Goal: Task Accomplishment & Management: Manage account settings

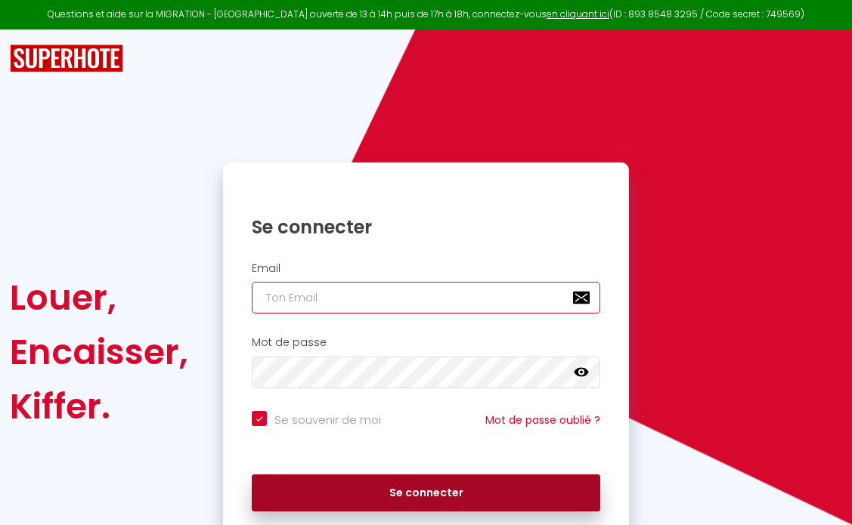
type input "[EMAIL_ADDRESS][DOMAIN_NAME]"
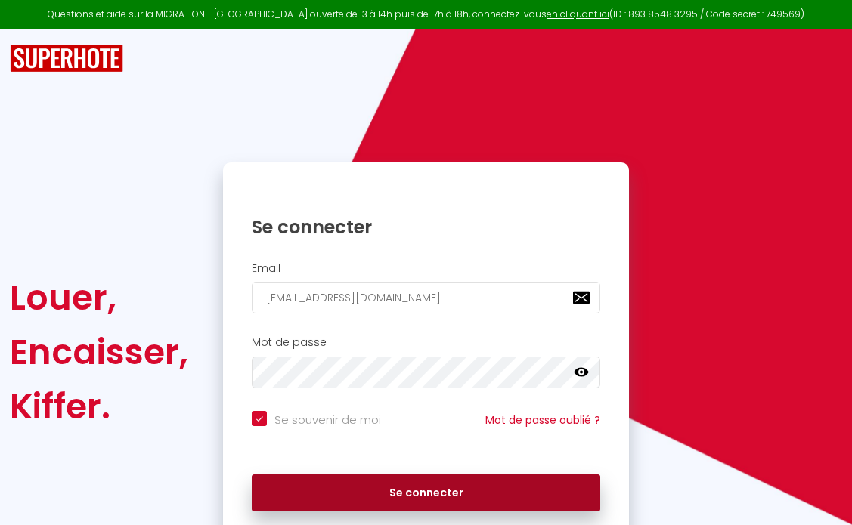
click at [433, 490] on button "Se connecter" at bounding box center [426, 494] width 348 height 38
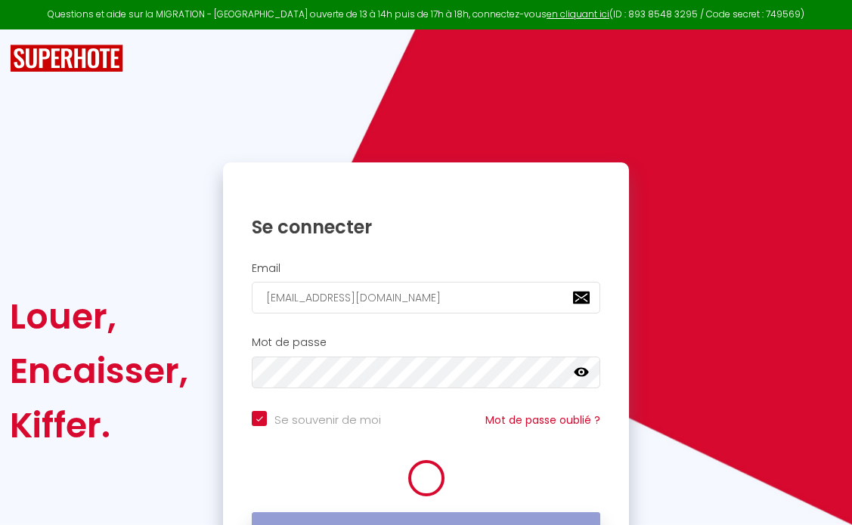
checkbox input "true"
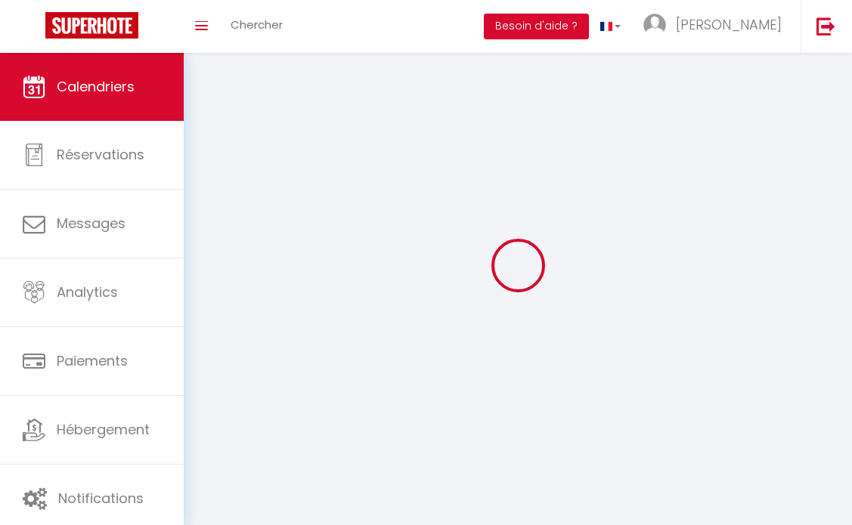
select select
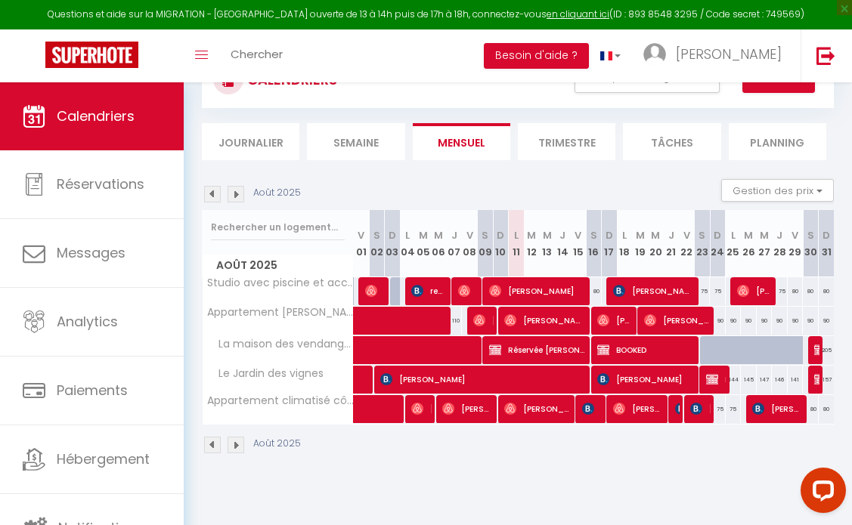
scroll to position [69, 0]
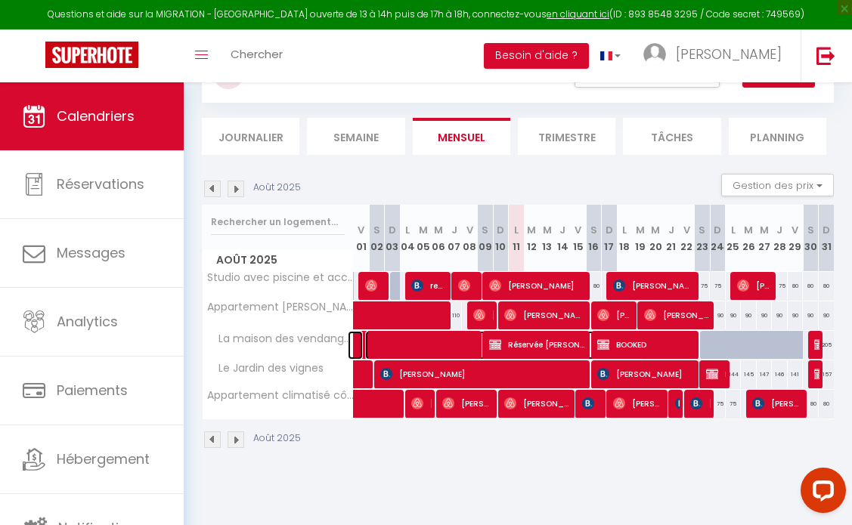
click at [441, 345] on span at bounding box center [504, 345] width 278 height 29
select select "OK"
select select "KO"
select select "0"
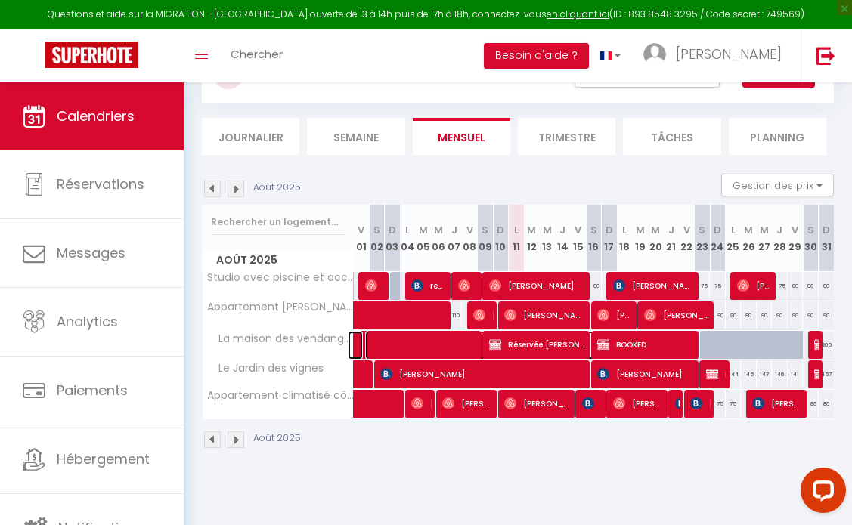
select select "1"
select select
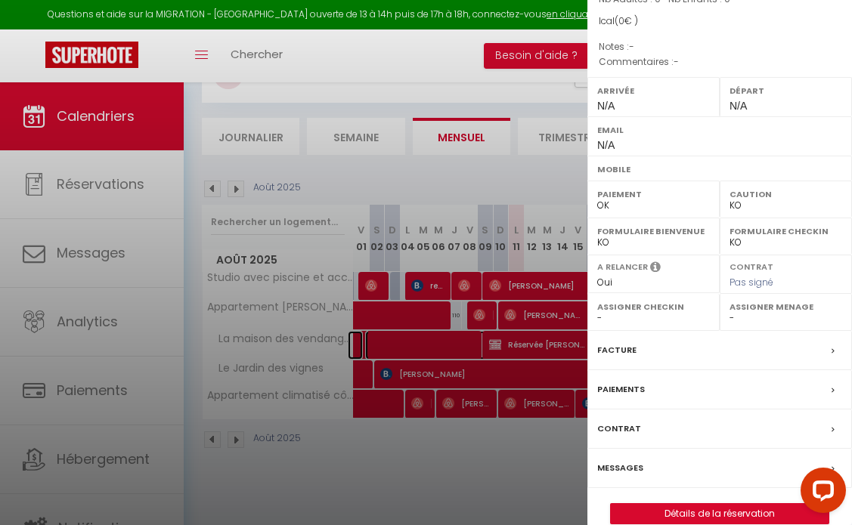
scroll to position [165, 0]
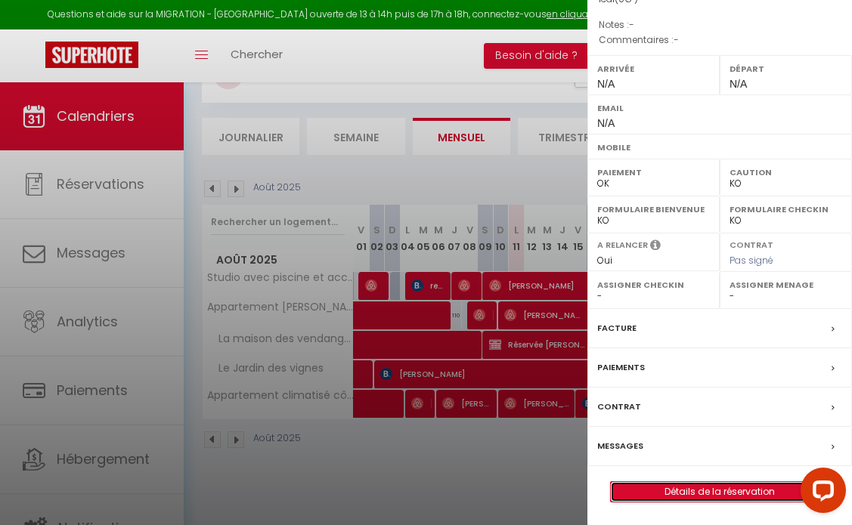
click at [743, 488] on link "Détails de la réservation" at bounding box center [720, 492] width 218 height 20
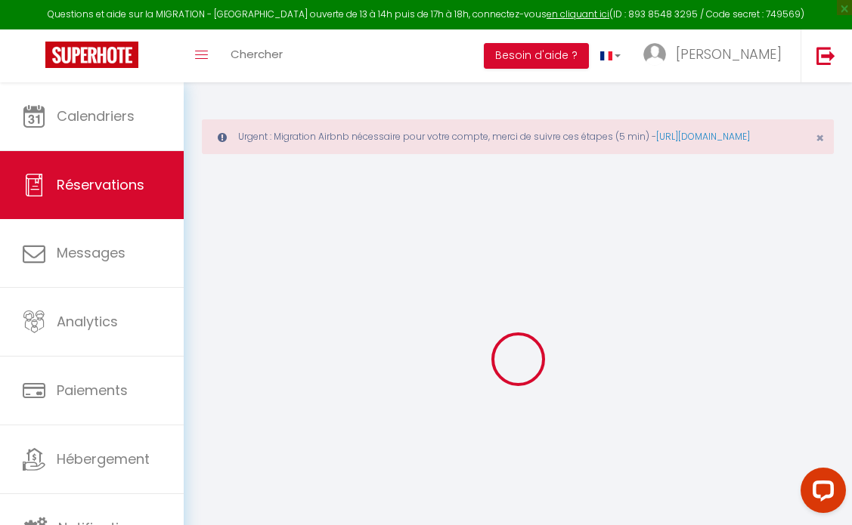
type input "Réservée"
type input "[PERSON_NAME]"
select select
select select "72569"
select select "1"
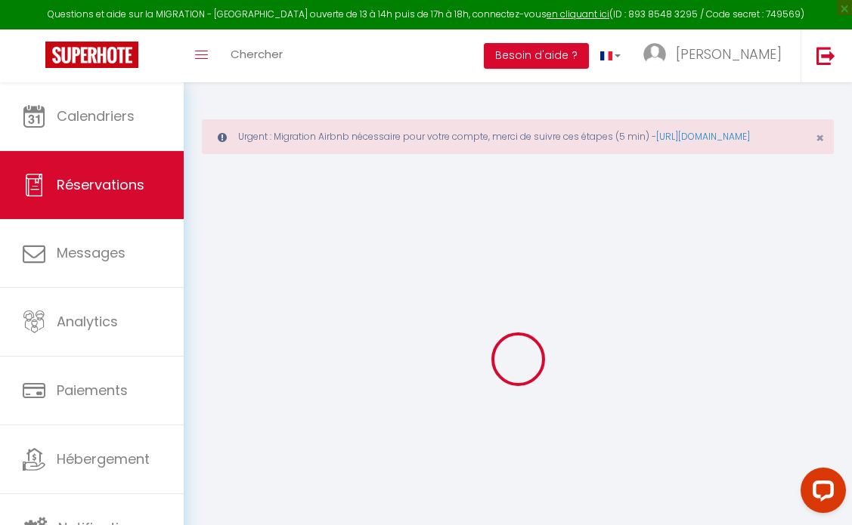
type input "[PERSON_NAME] 26 Juillet 2025"
select select
type input "Sam 09 Août 2025"
select select
type input "0"
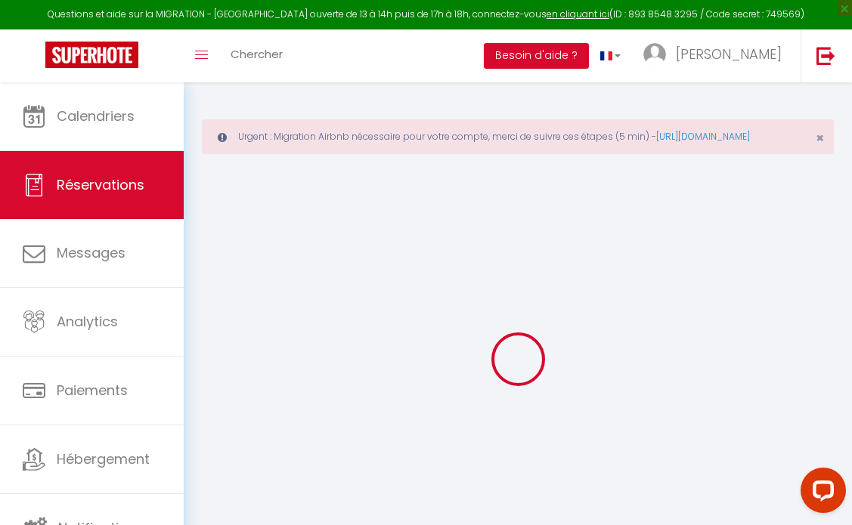
select select "12"
select select
checkbox input "false"
type input "0"
select select "73"
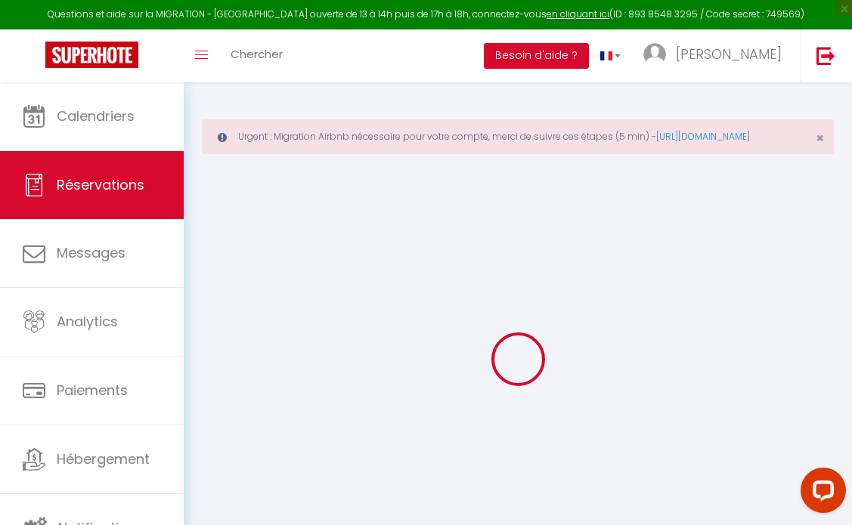
type input "0"
select select
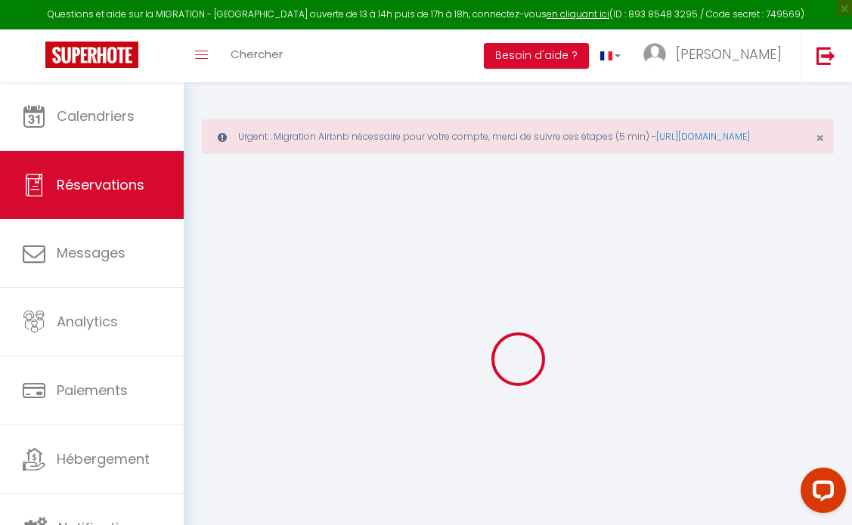
select select
select select "14"
checkbox input "false"
select select
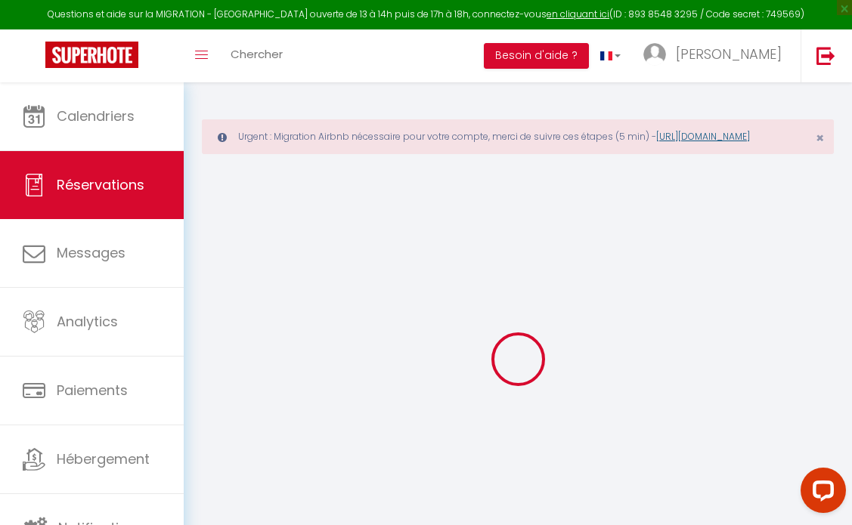
select select
checkbox input "false"
select select
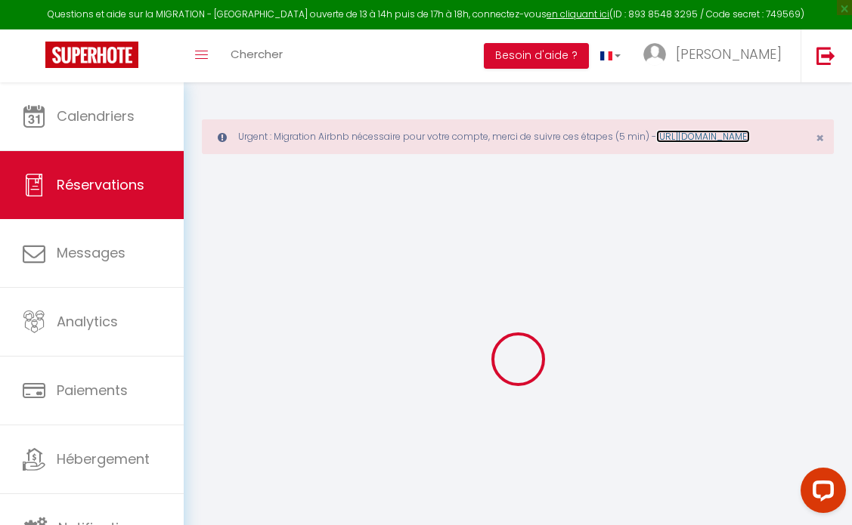
checkbox input "false"
click at [656, 143] on link "[URL][DOMAIN_NAME]" at bounding box center [703, 136] width 94 height 13
select select
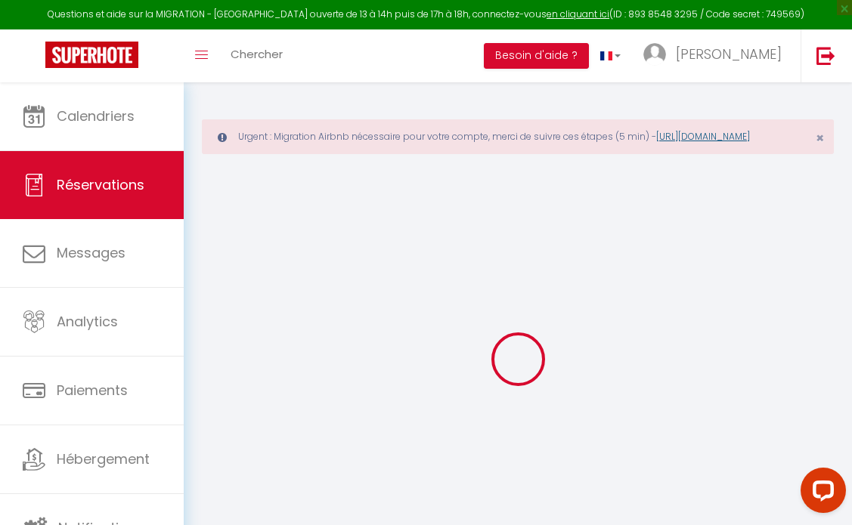
checkbox input "false"
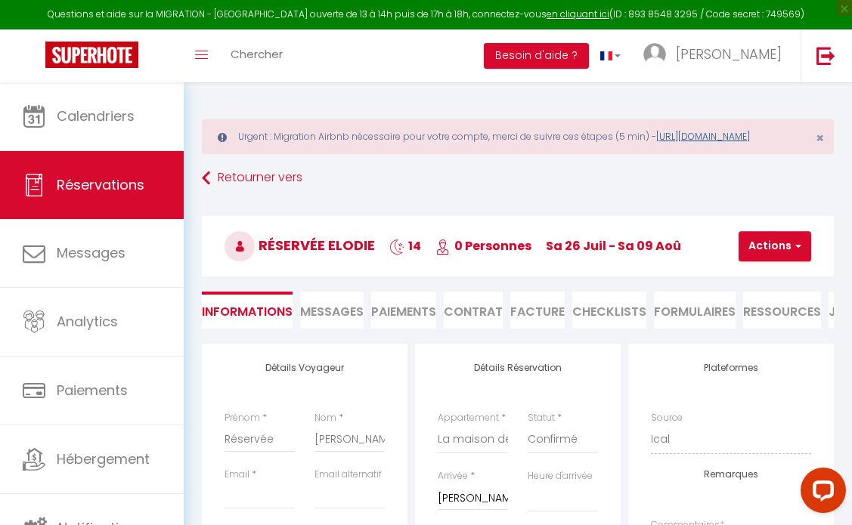
select select
checkbox input "false"
select select
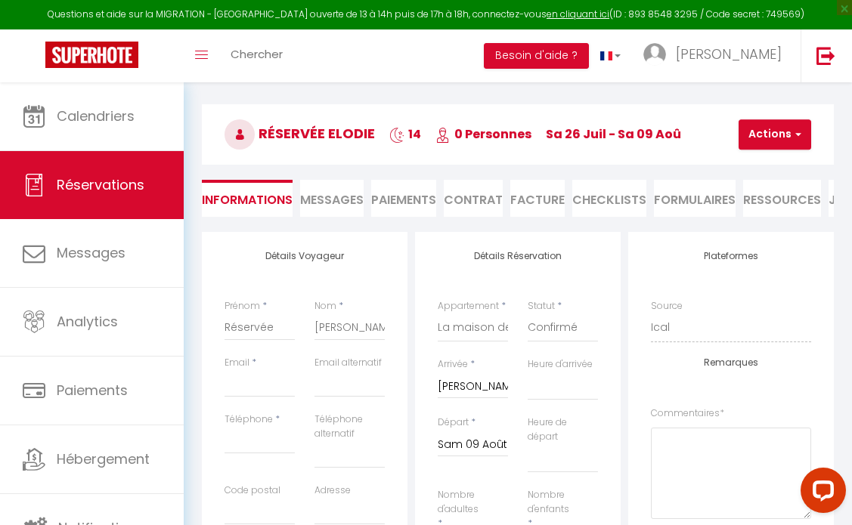
scroll to position [120, 0]
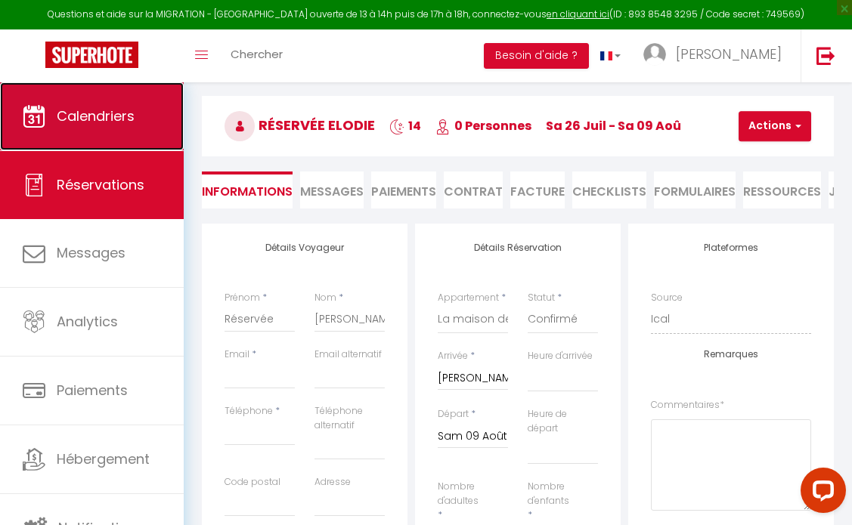
click at [119, 117] on span "Calendriers" at bounding box center [96, 116] width 78 height 19
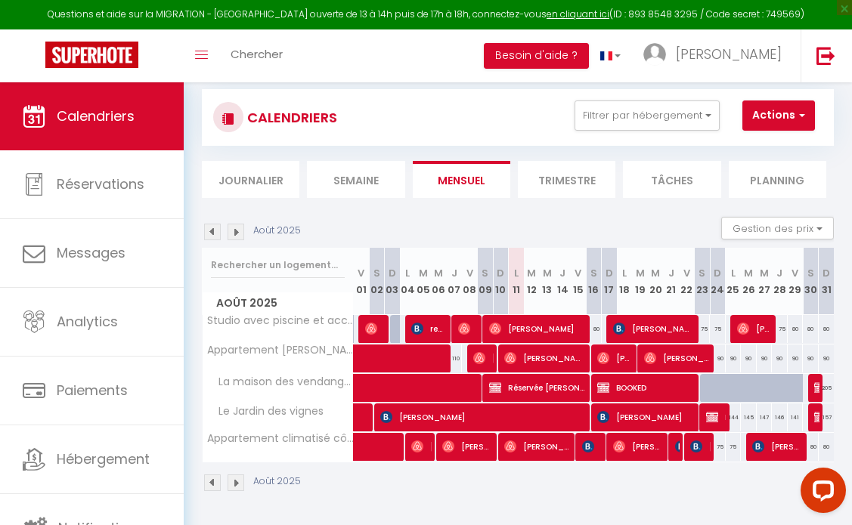
scroll to position [116, 0]
click at [361, 408] on link at bounding box center [356, 418] width 16 height 29
select select "OK"
select select "0"
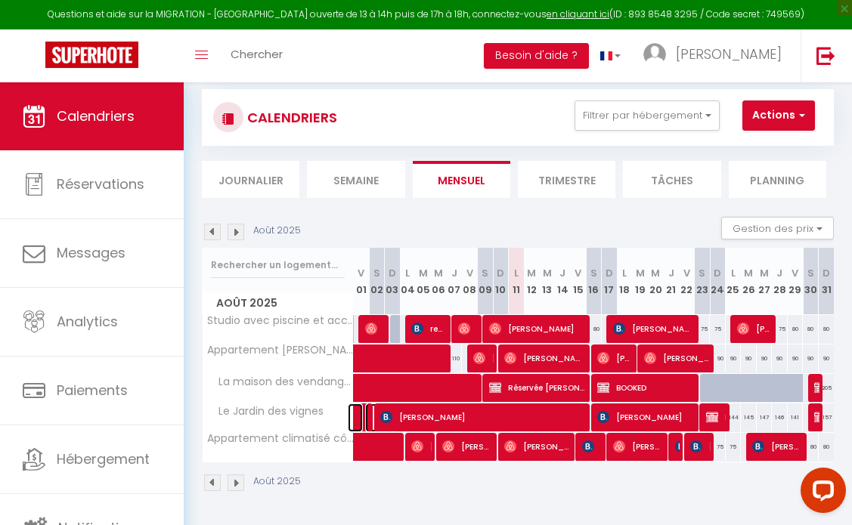
select select "0"
select select "1"
select select
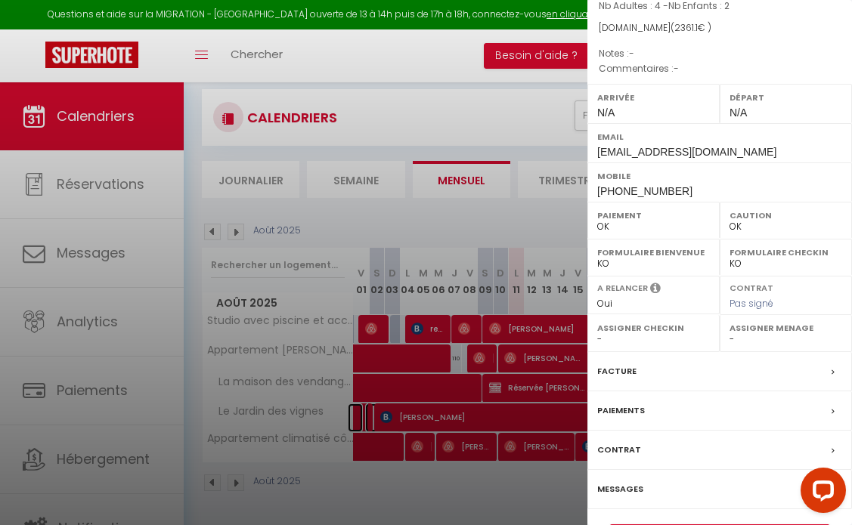
scroll to position [179, 0]
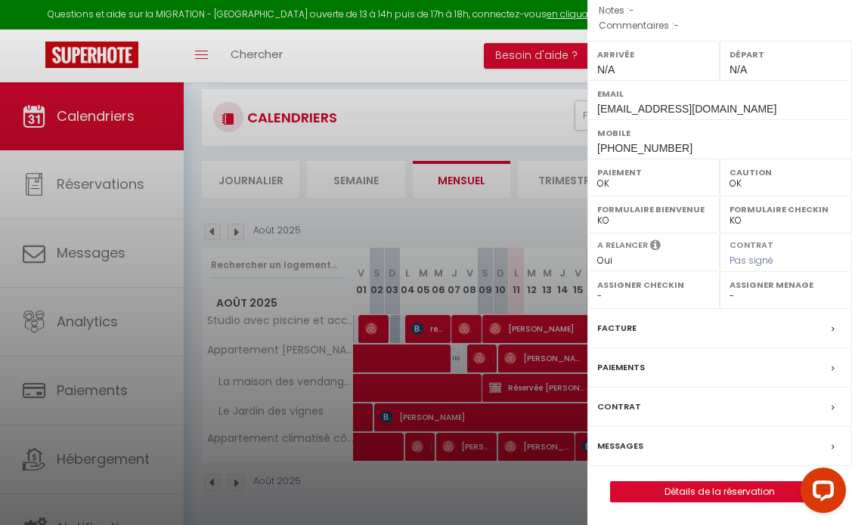
click at [651, 330] on div "Facture" at bounding box center [719, 328] width 264 height 39
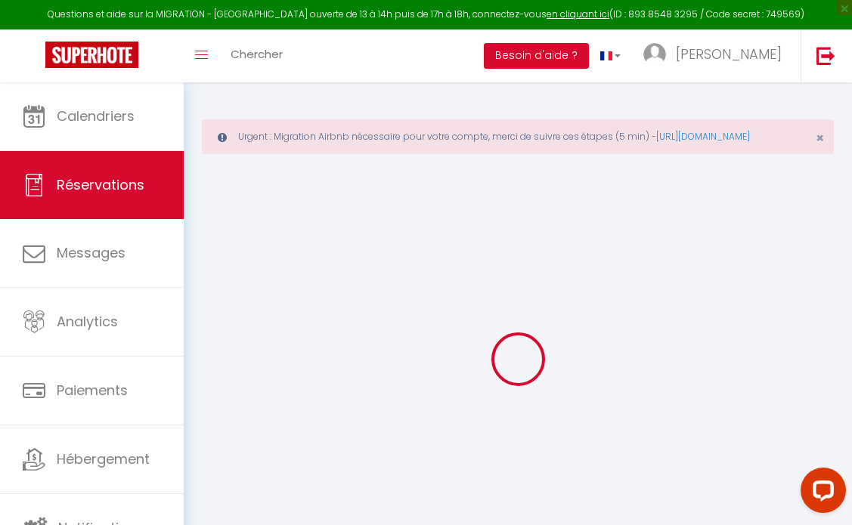
select select "cleaning"
select select "taxes"
select select
checkbox input "false"
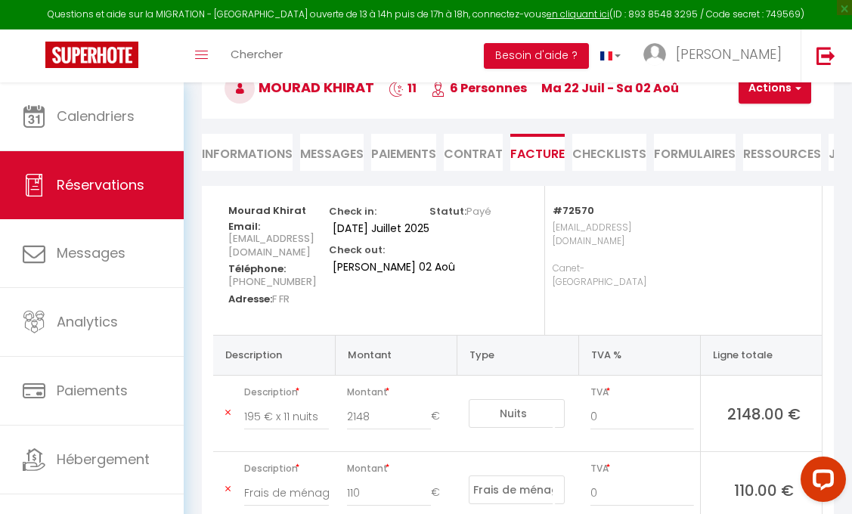
scroll to position [156, 1]
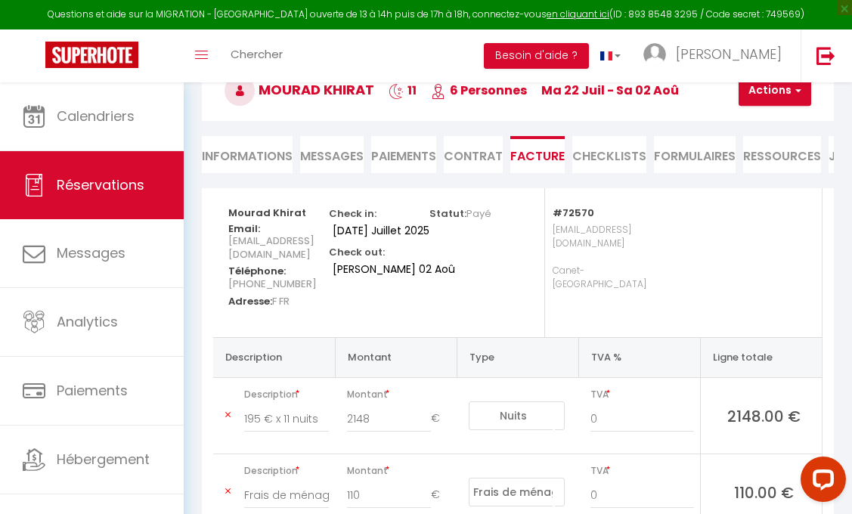
click at [401, 173] on li "Paiements" at bounding box center [403, 154] width 65 height 37
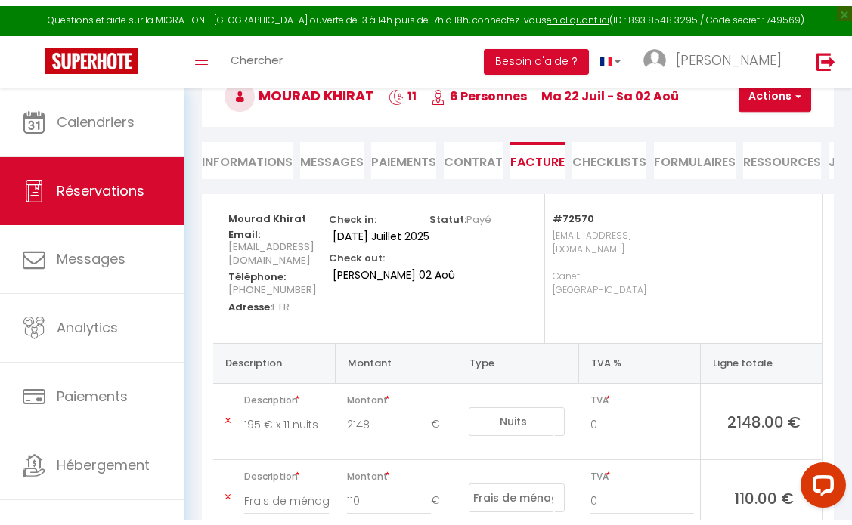
scroll to position [82, 0]
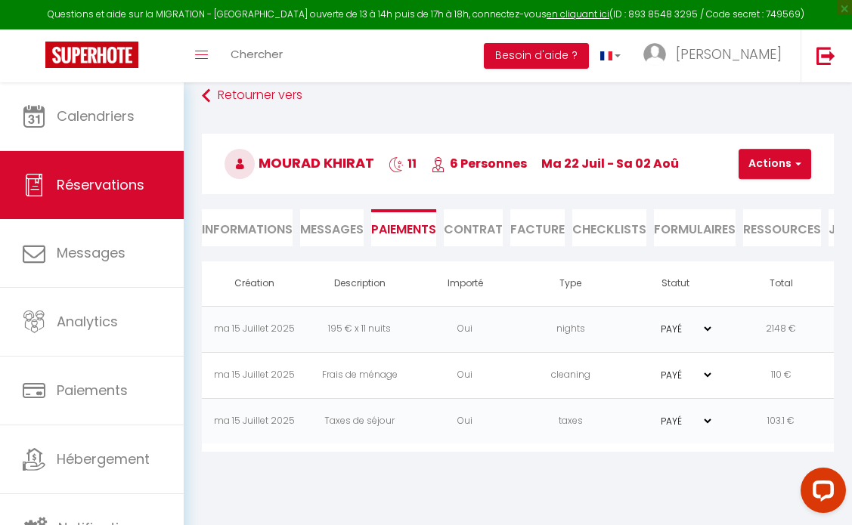
click at [550, 238] on li "Facture" at bounding box center [537, 227] width 54 height 37
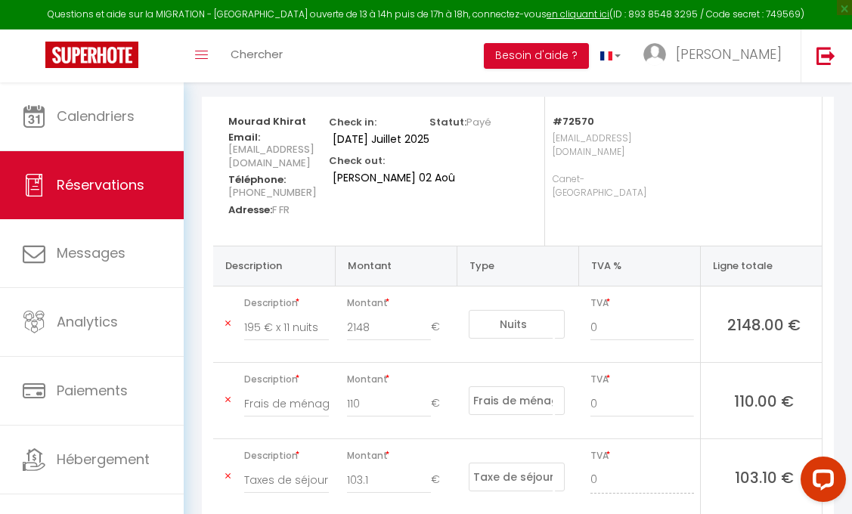
scroll to position [176, 0]
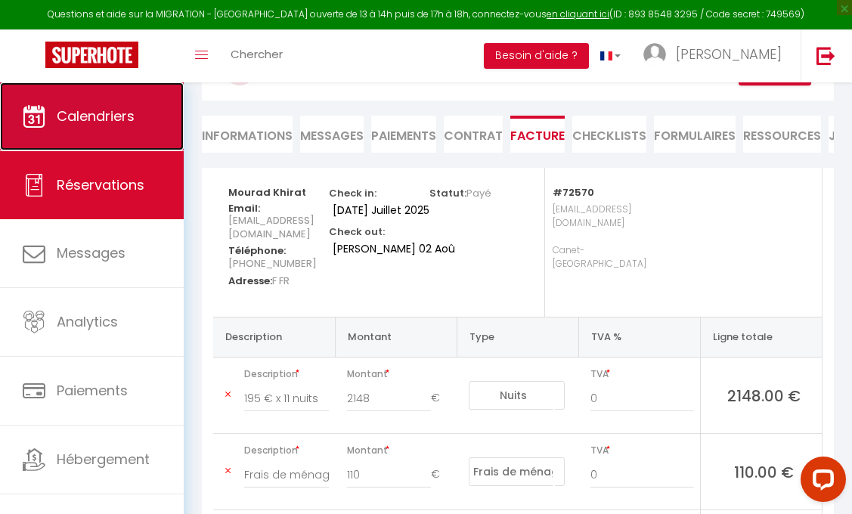
click at [120, 123] on span "Calendriers" at bounding box center [96, 116] width 78 height 19
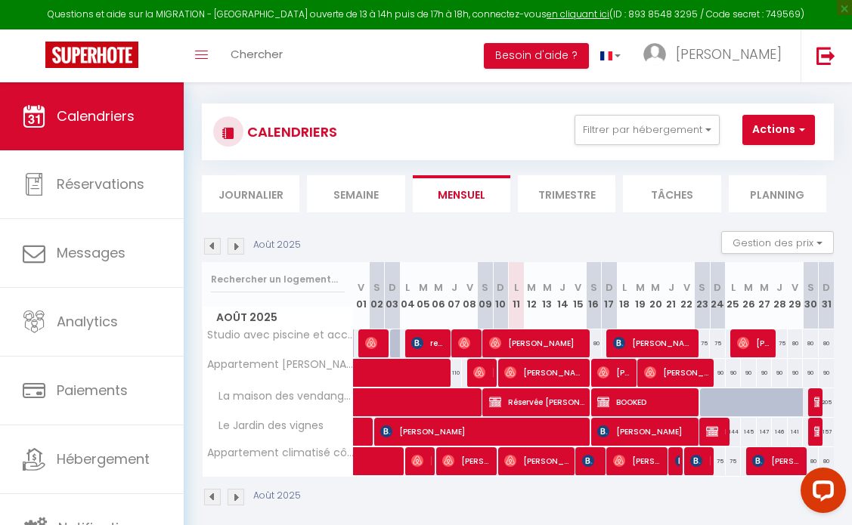
scroll to position [116, 0]
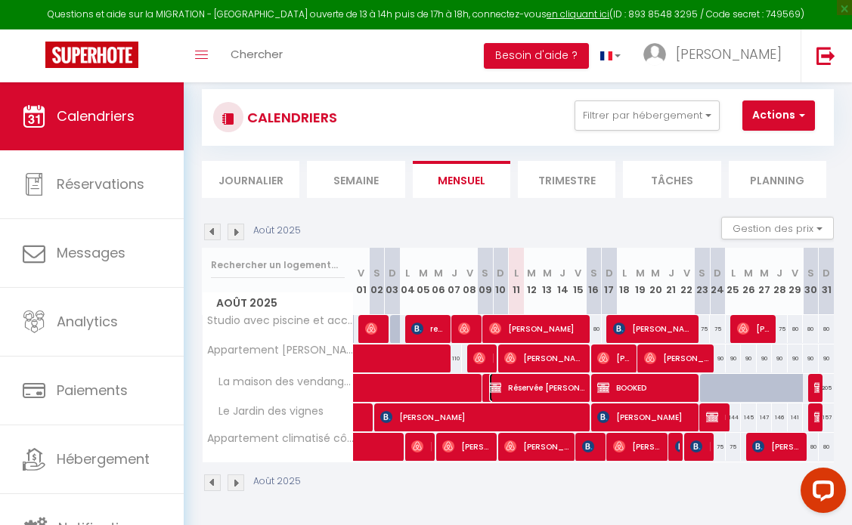
click at [531, 379] on span "Réservée [PERSON_NAME]" at bounding box center [537, 387] width 96 height 29
select select "OK"
select select "KO"
select select "0"
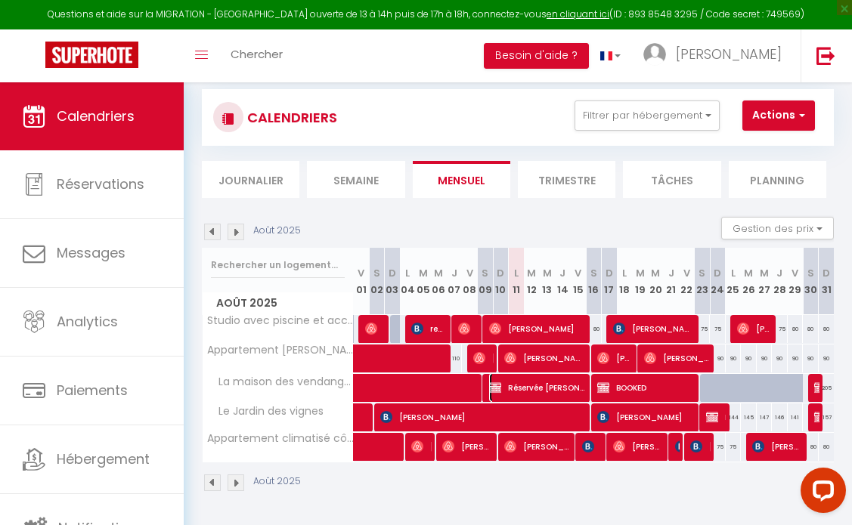
select select "1"
select select
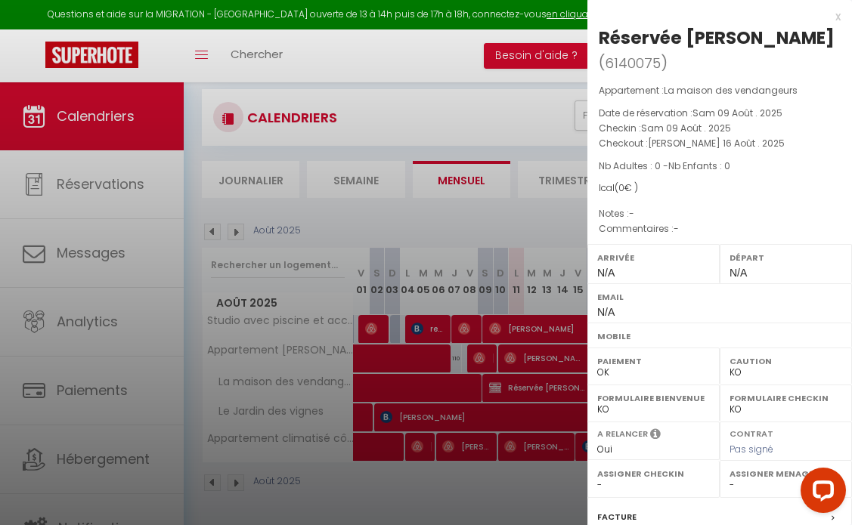
click at [630, 269] on div "Arrivée N/A" at bounding box center [653, 263] width 132 height 39
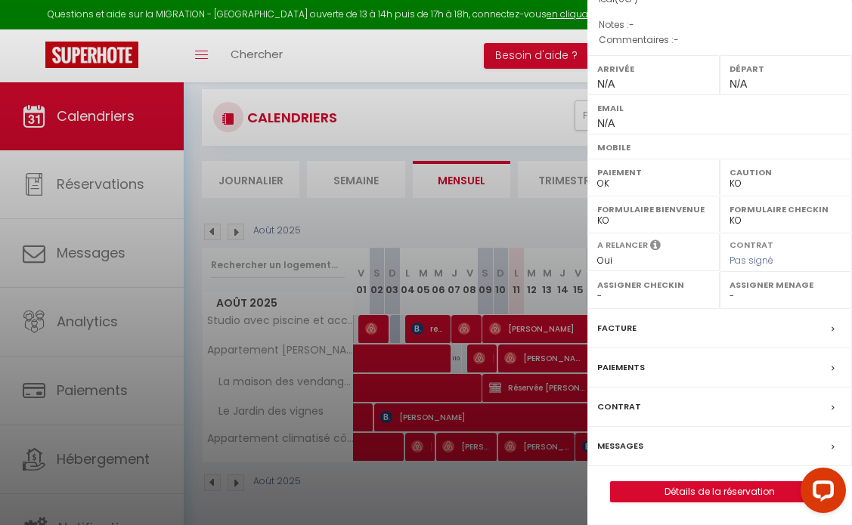
scroll to position [184, 0]
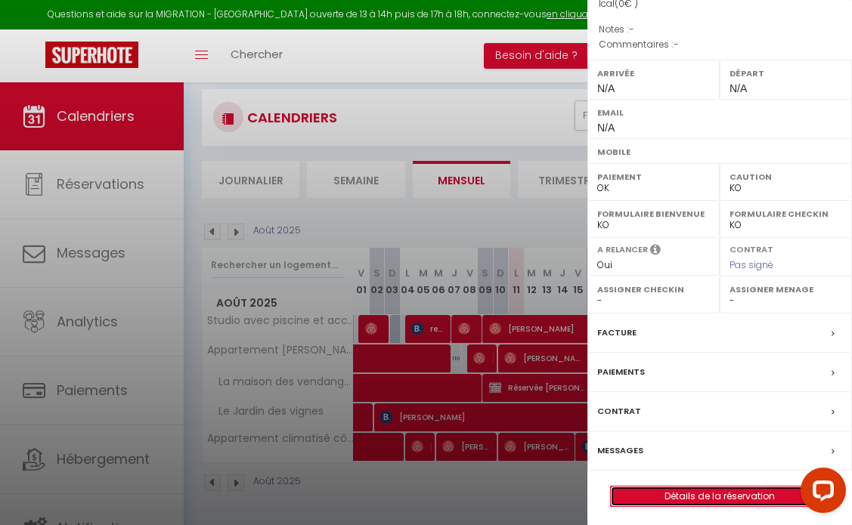
click at [678, 497] on link "Détails de la réservation" at bounding box center [720, 497] width 218 height 20
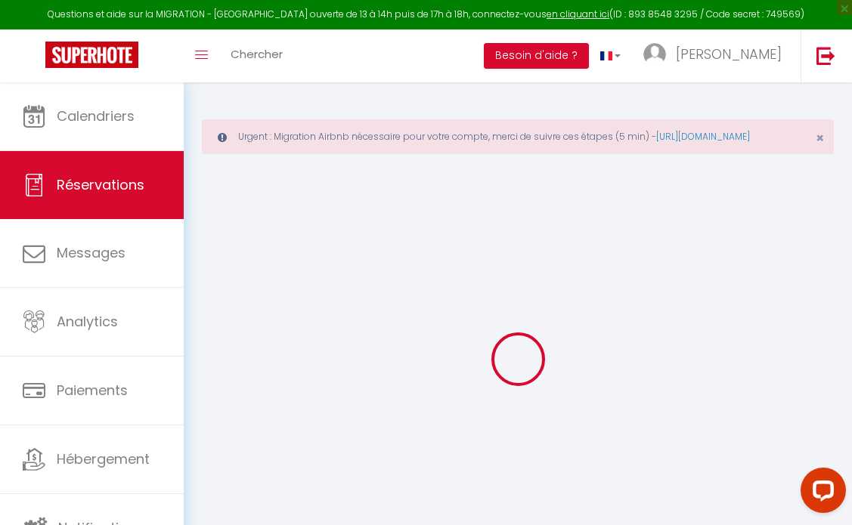
select select
checkbox input "false"
select select
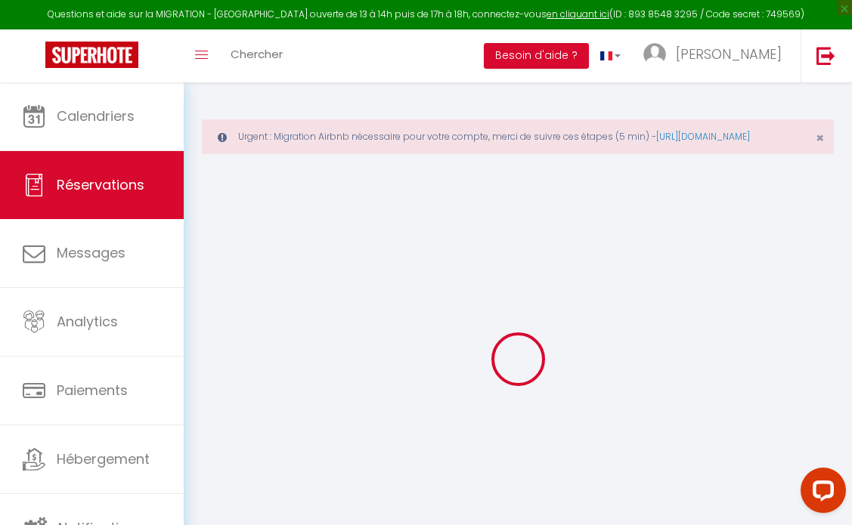
select select
checkbox input "false"
select select
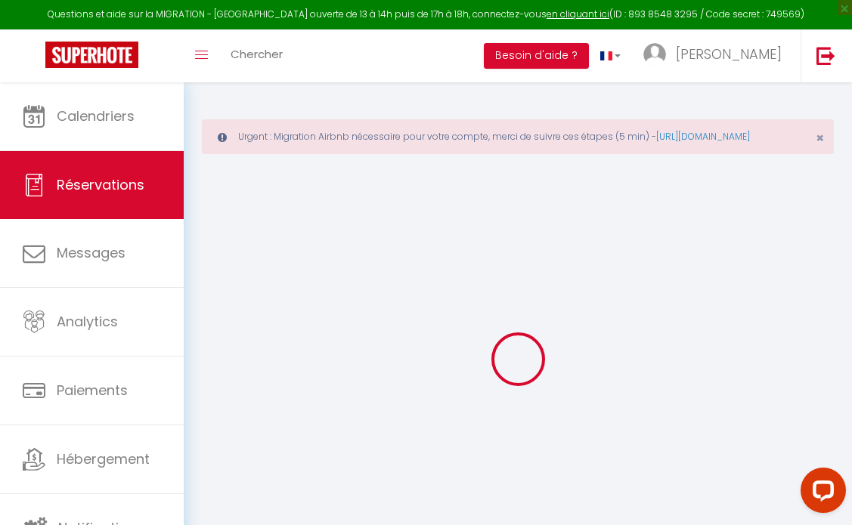
select select
checkbox input "false"
select select
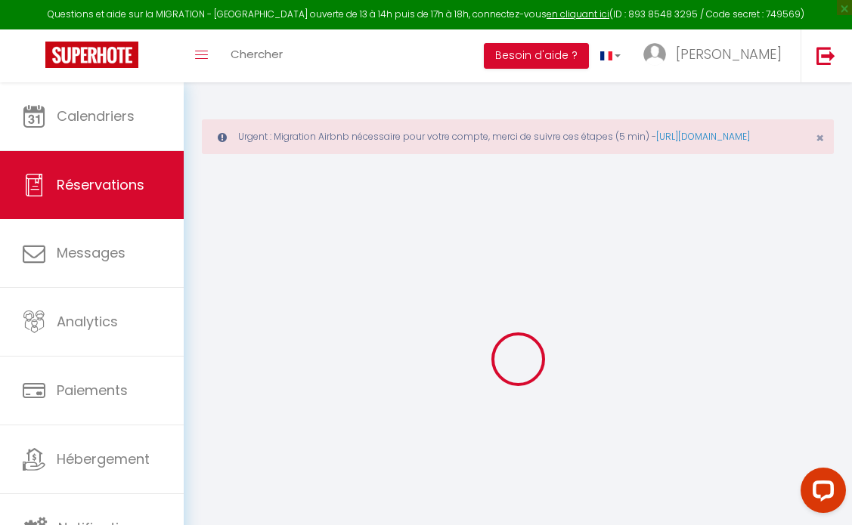
checkbox input "false"
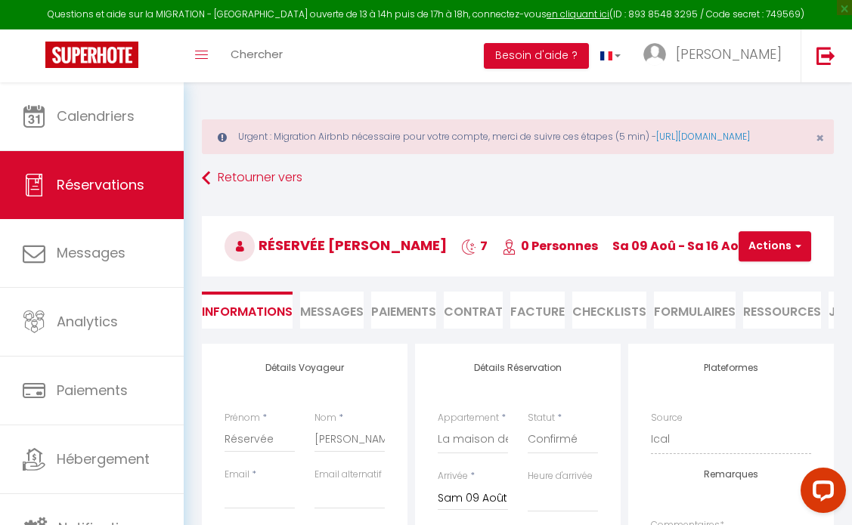
select select
checkbox input "false"
select select
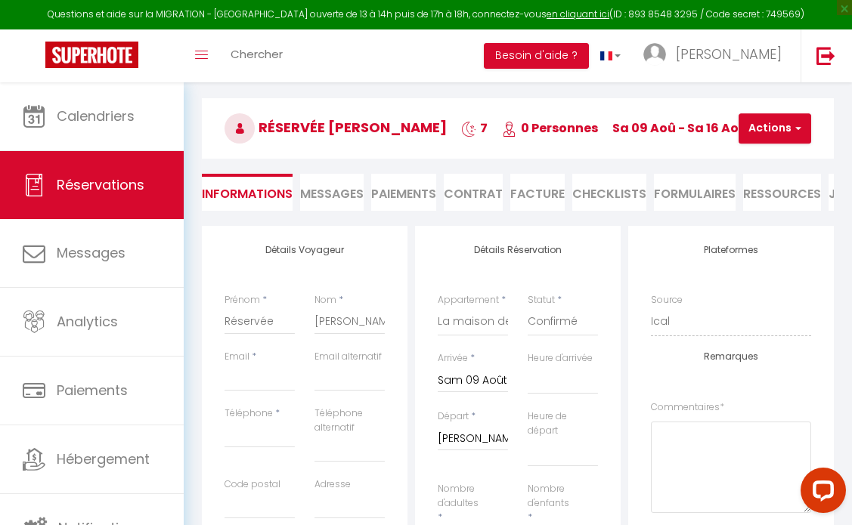
scroll to position [135, 0]
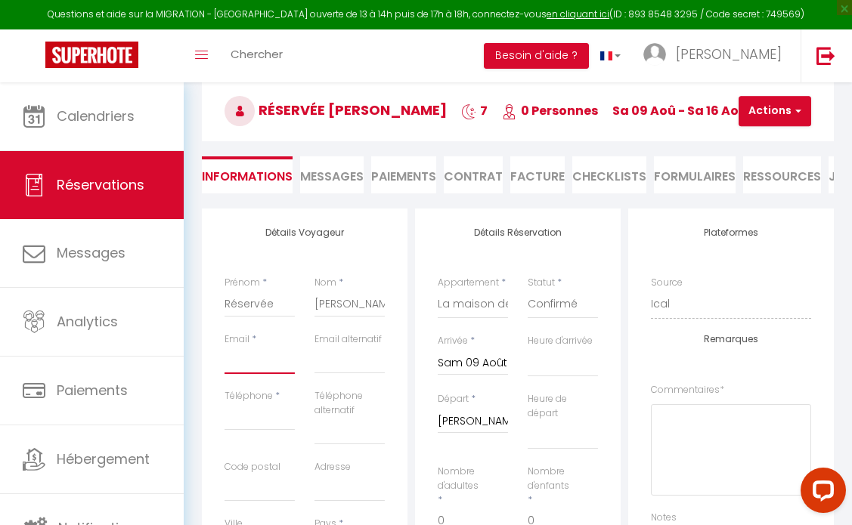
click at [260, 374] on input "Email client" at bounding box center [259, 360] width 70 height 27
paste input "[EMAIL_ADDRESS][DOMAIN_NAME]"
type input "[EMAIL_ADDRESS][DOMAIN_NAME]"
select select
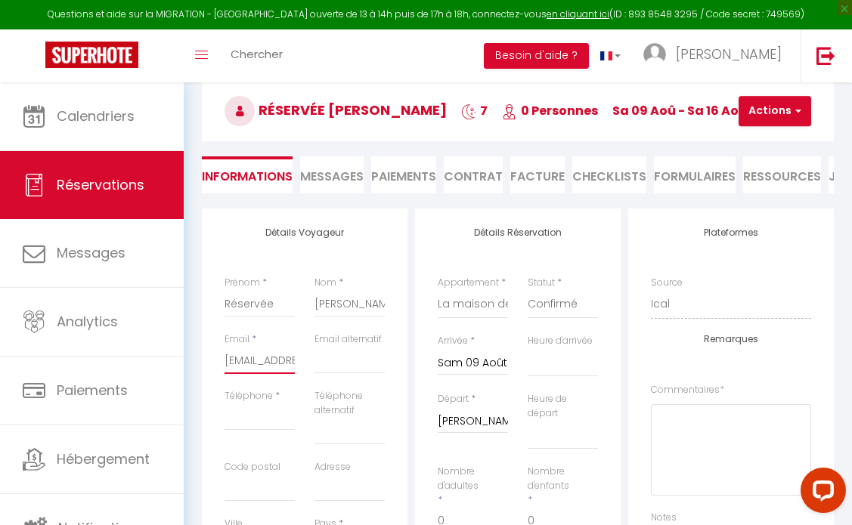
select select
checkbox input "false"
type input "[EMAIL_ADDRESS][DOMAIN_NAME]"
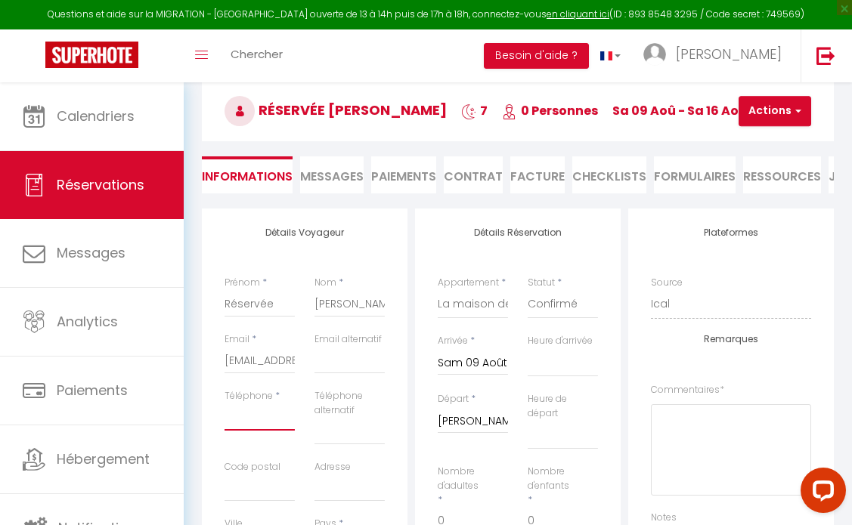
click at [255, 431] on input "Téléphone" at bounding box center [259, 417] width 70 height 27
paste input "[PHONE_NUMBER]"
type input "[PHONE_NUMBER]"
select select
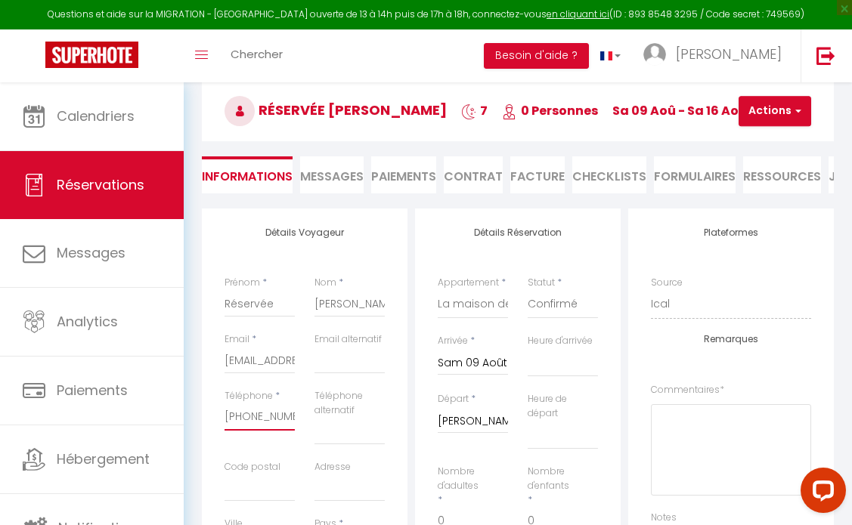
select select
checkbox input "false"
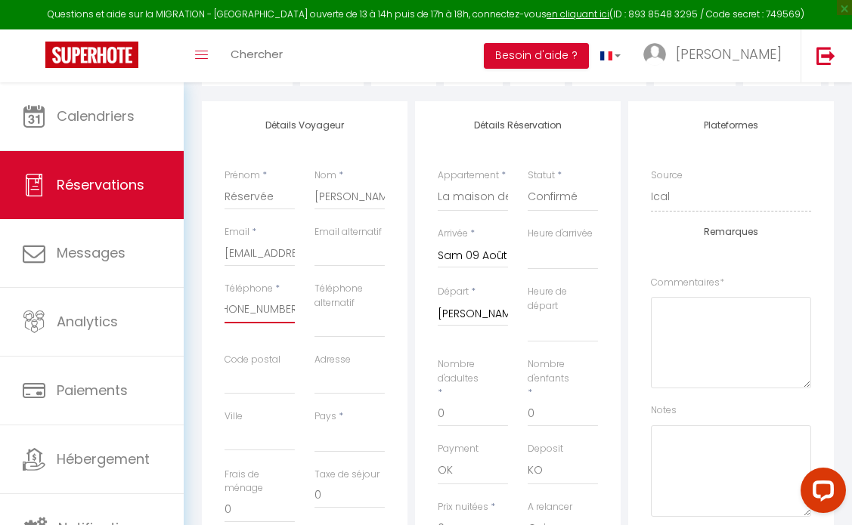
scroll to position [274, 0]
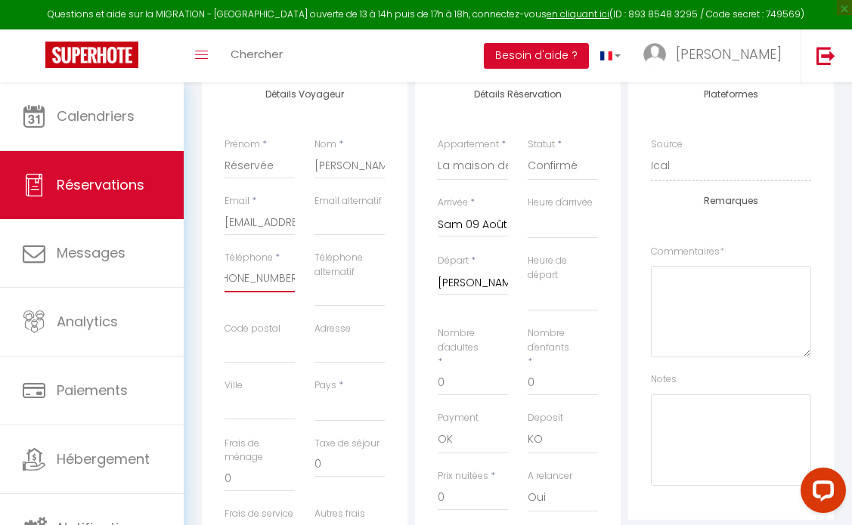
type input "[PHONE_NUMBER]"
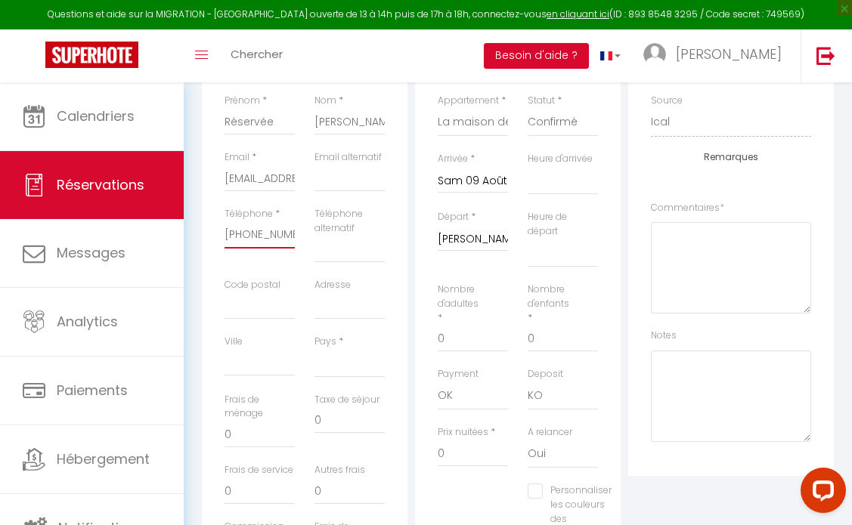
scroll to position [318, 0]
click at [460, 351] on input "0" at bounding box center [473, 337] width 70 height 27
select select
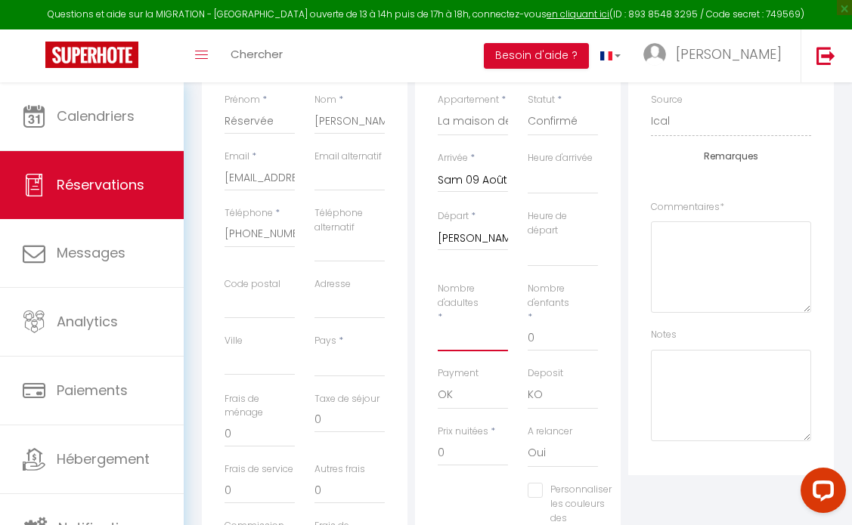
checkbox input "false"
type input "7"
select select
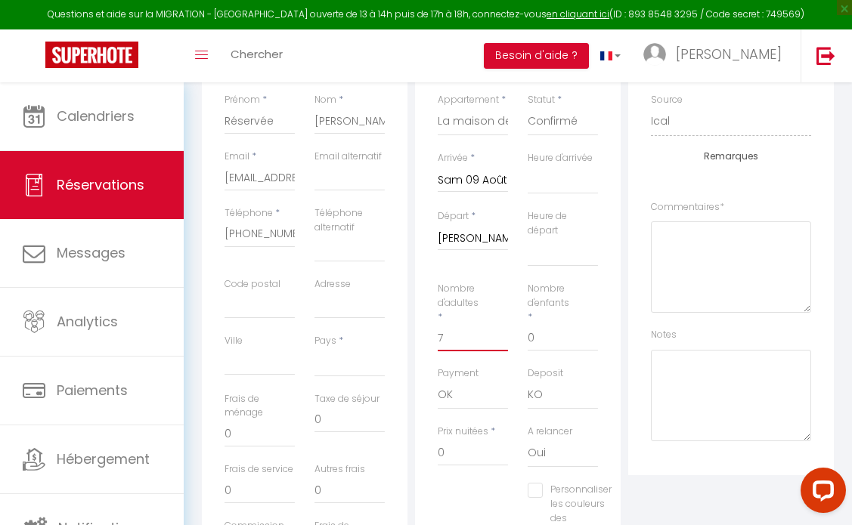
checkbox input "false"
select select
type input "150"
select select
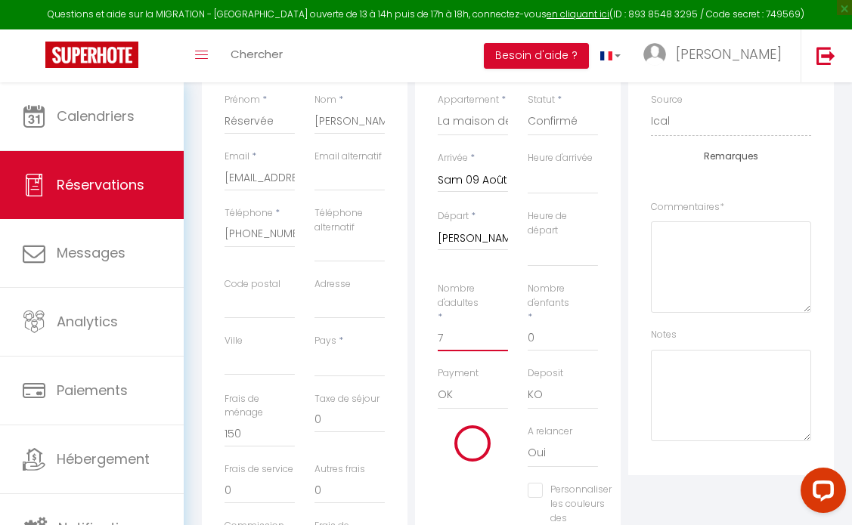
type input "1960"
checkbox input "false"
type input "7"
click at [540, 351] on input "0" at bounding box center [562, 337] width 70 height 27
select select
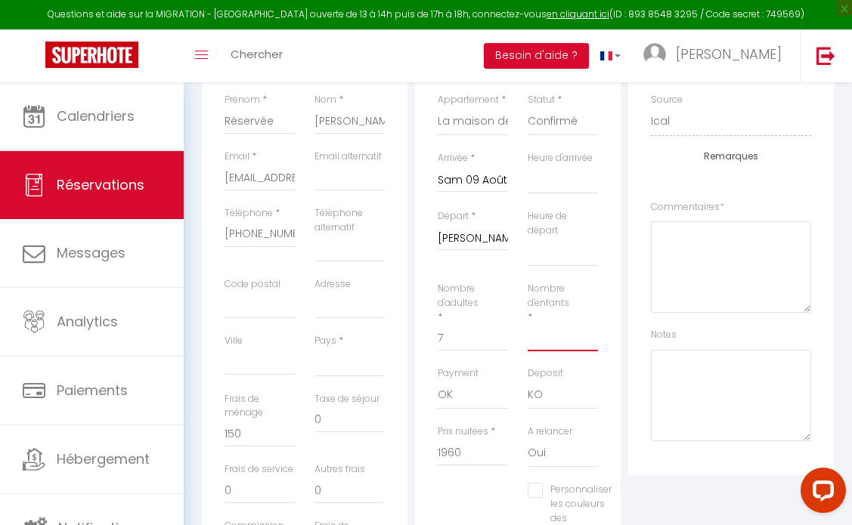
select select
checkbox input "false"
select select
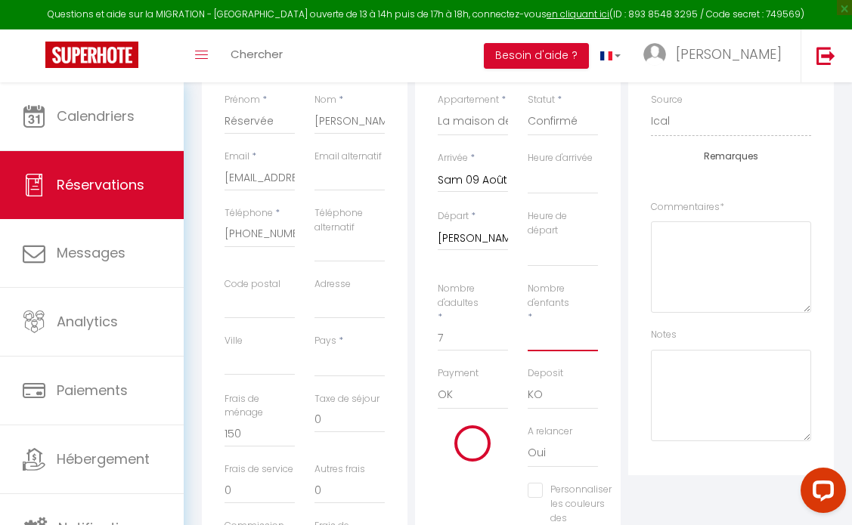
select select
type input "2"
checkbox input "false"
select select
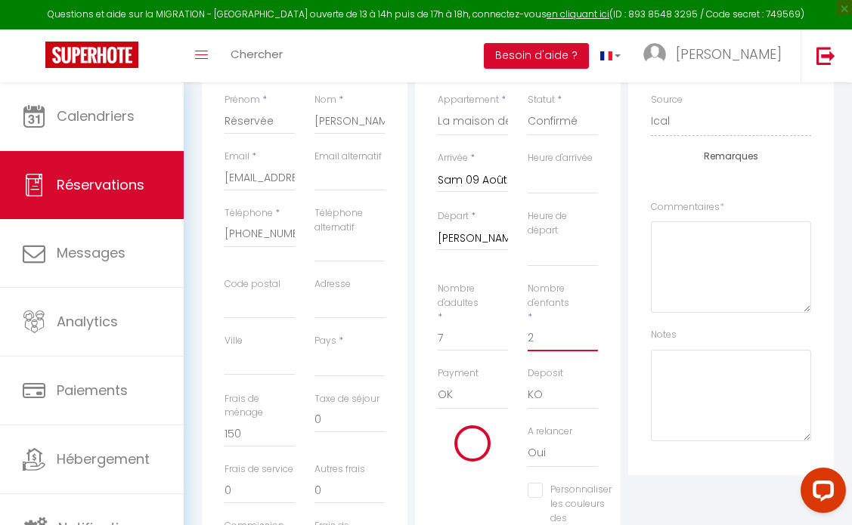
select select
checkbox input "false"
select select
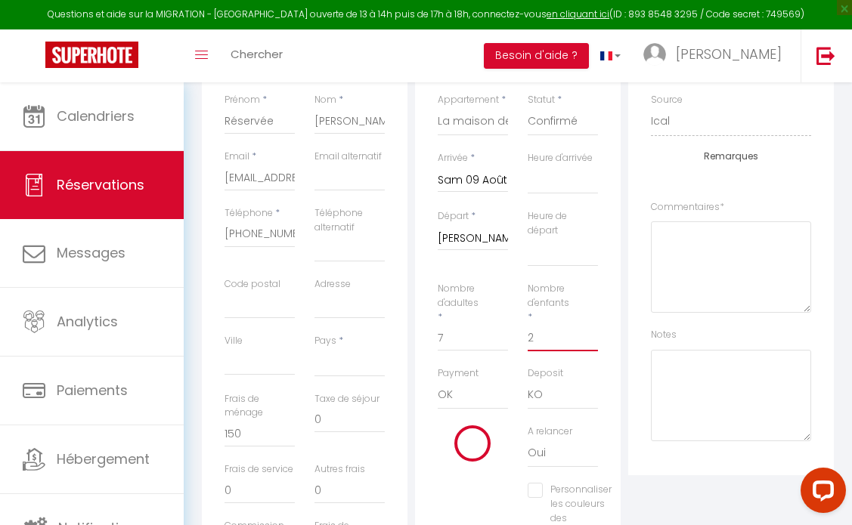
type input "2170"
checkbox input "false"
type input "2"
click at [699, 360] on div "Notes" at bounding box center [731, 384] width 160 height 113
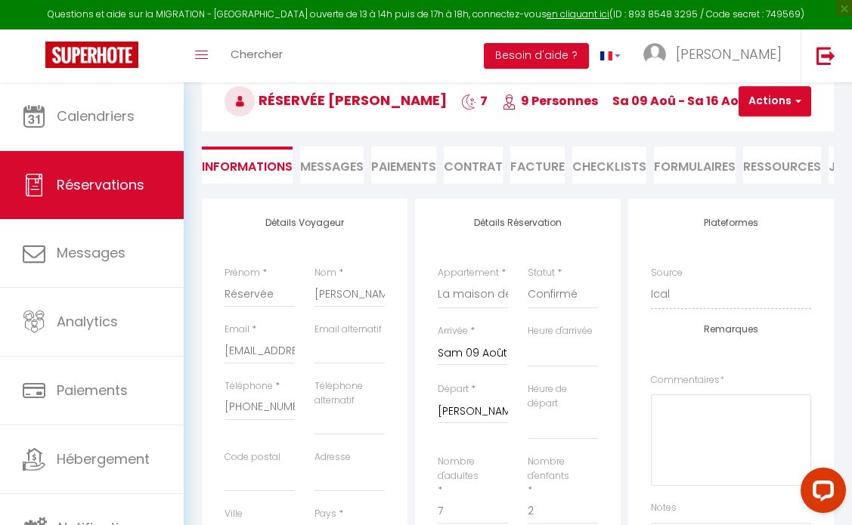
scroll to position [128, 0]
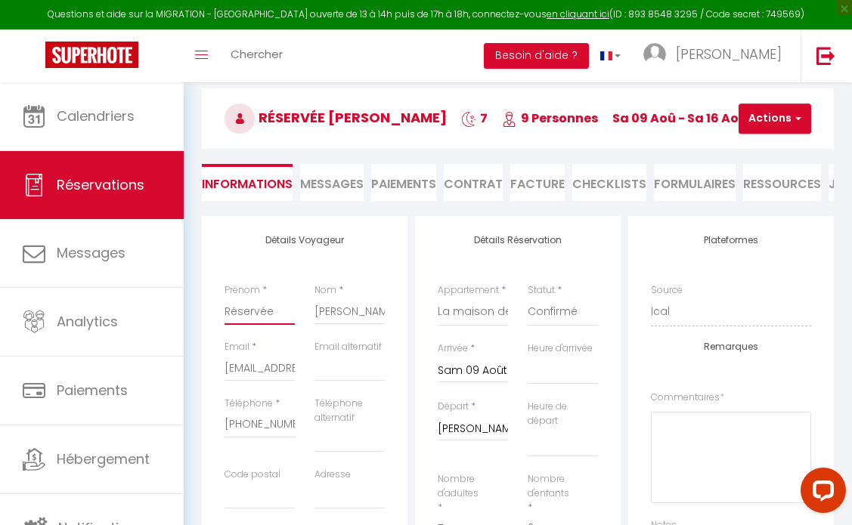
click at [277, 325] on input "Réservée" at bounding box center [259, 311] width 70 height 27
type input "A"
select select
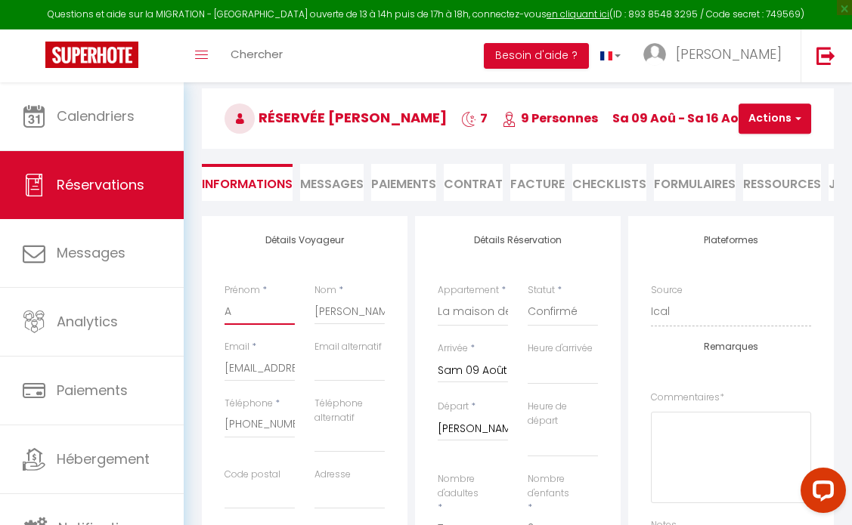
select select
checkbox input "false"
type input "AB"
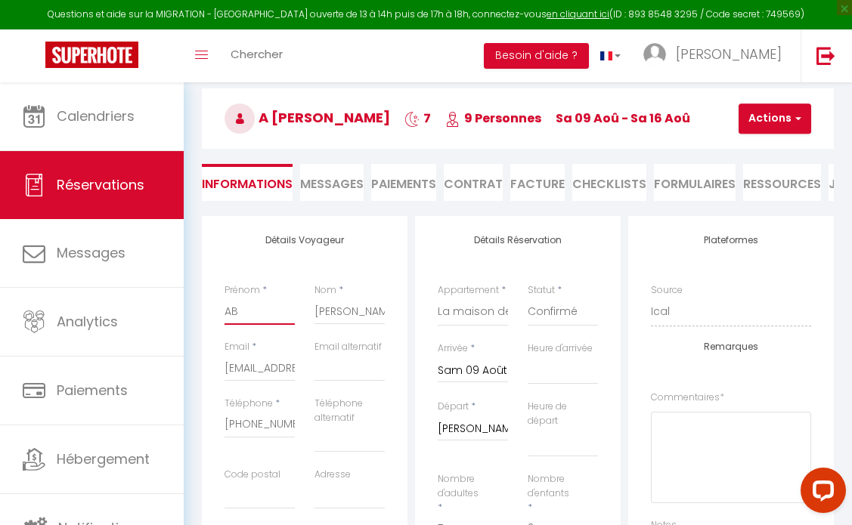
select select
checkbox input "false"
type input "ABR"
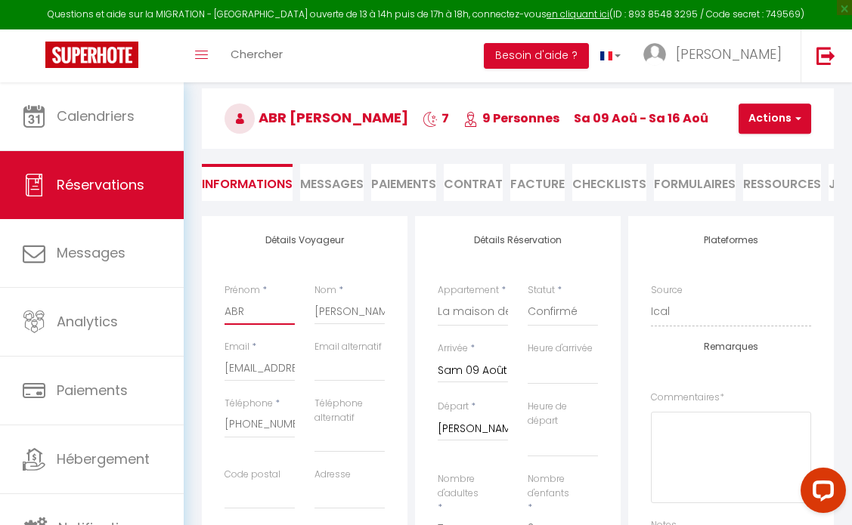
select select
checkbox input "false"
type input "ABRI"
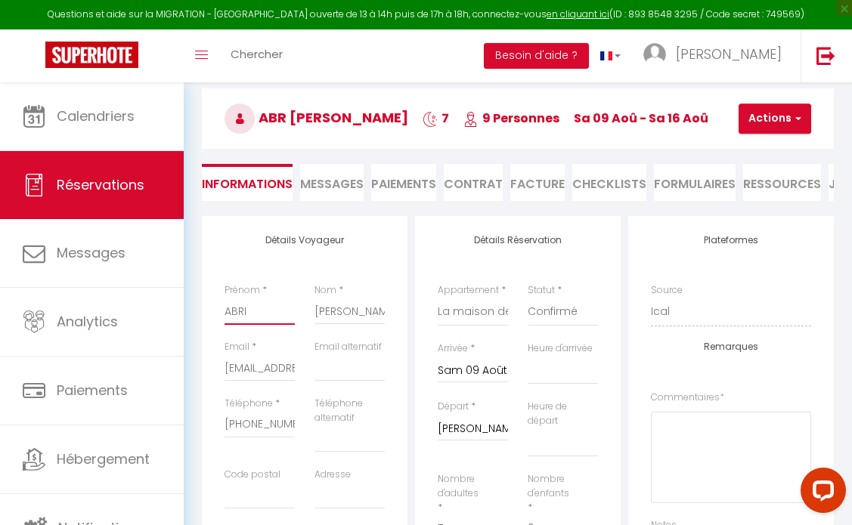
select select
checkbox input "false"
type input "ABRIT"
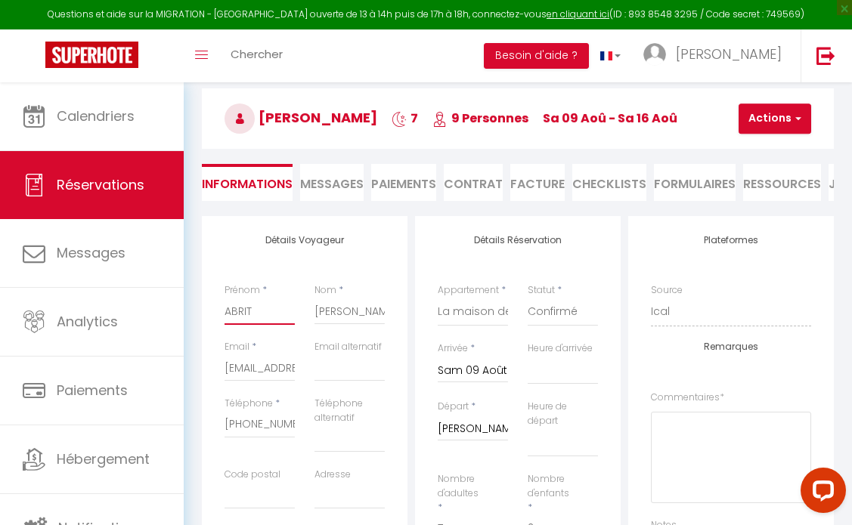
select select
checkbox input "false"
type input "ABRITE"
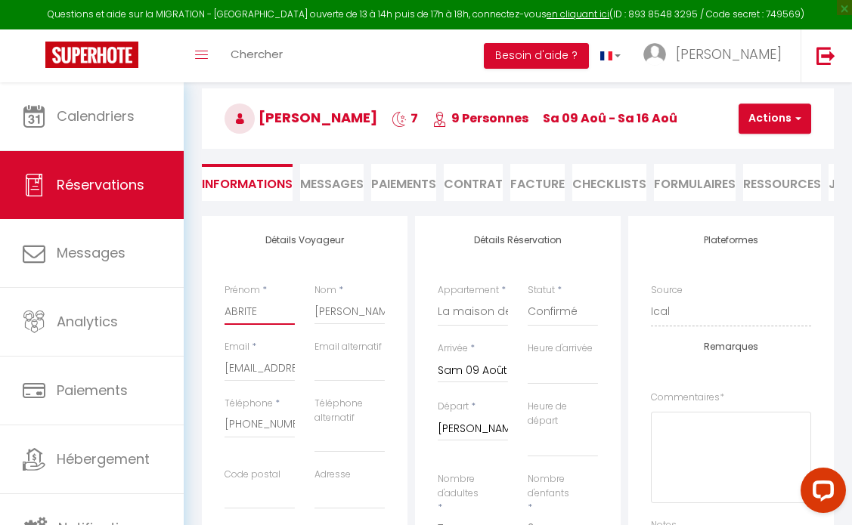
select select
checkbox input "false"
type input "ABRITEL"
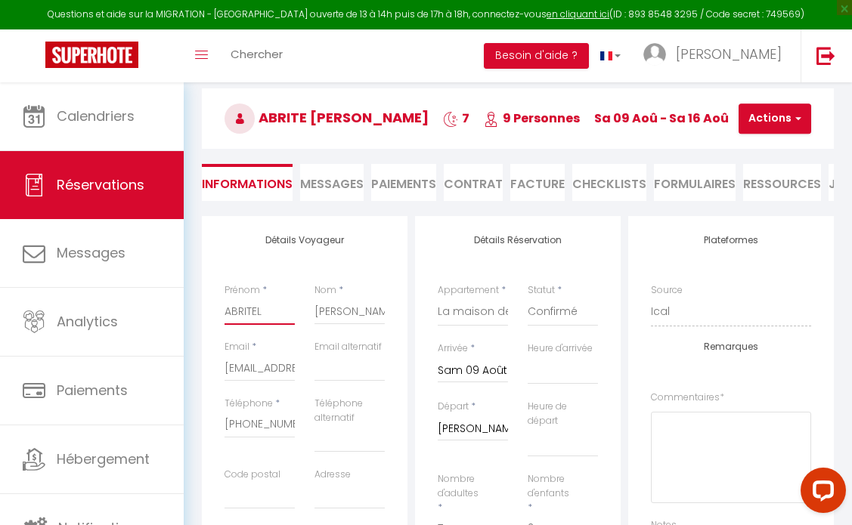
select select
checkbox input "false"
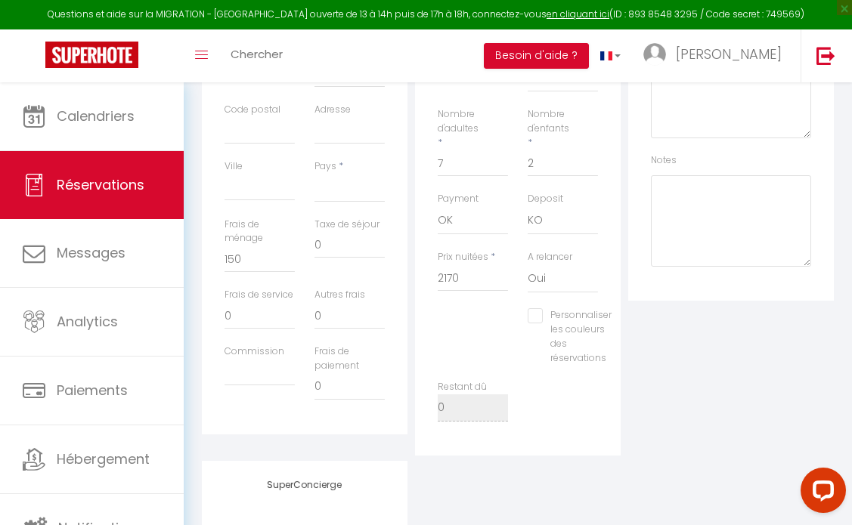
scroll to position [254, 0]
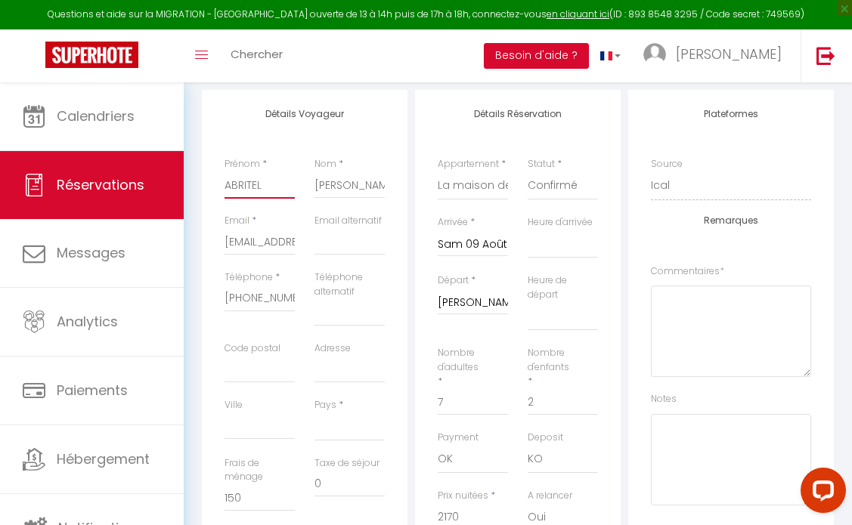
type input "ABRITEL"
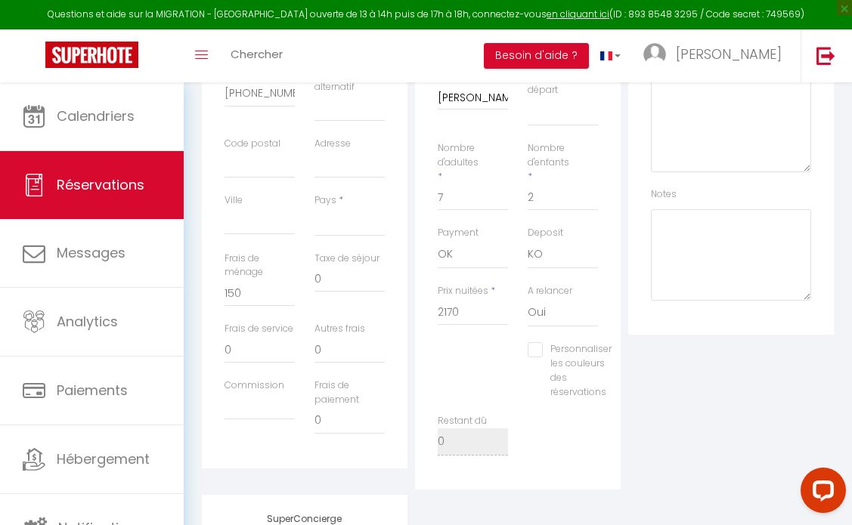
scroll to position [470, 0]
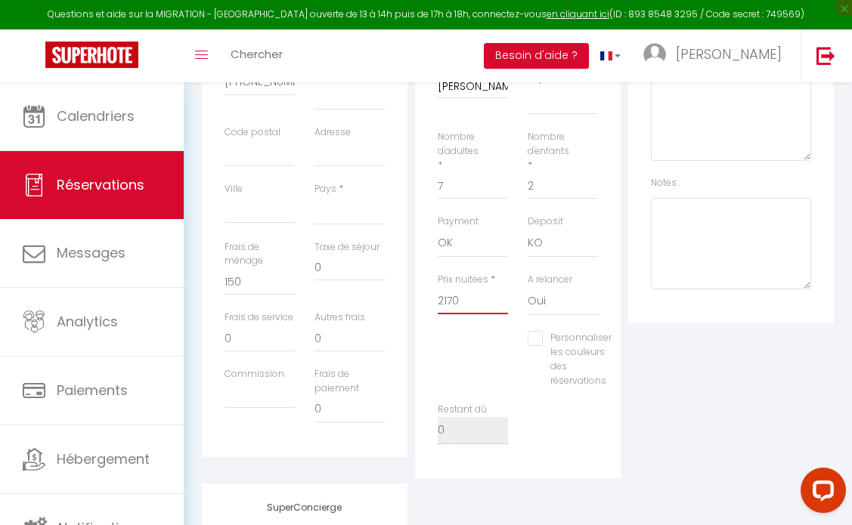
click at [470, 314] on input "2170" at bounding box center [473, 300] width 70 height 27
click at [453, 360] on div "Personnaliser les couleurs des réservations #D7092E" at bounding box center [518, 367] width 180 height 72
click at [477, 314] on input "2170" at bounding box center [473, 300] width 70 height 27
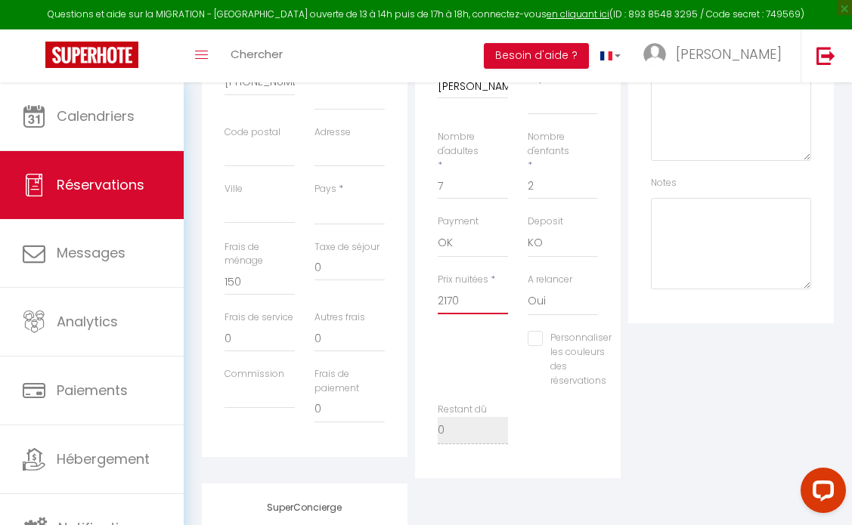
click at [477, 314] on input "2170" at bounding box center [473, 300] width 70 height 27
type input "1"
select select
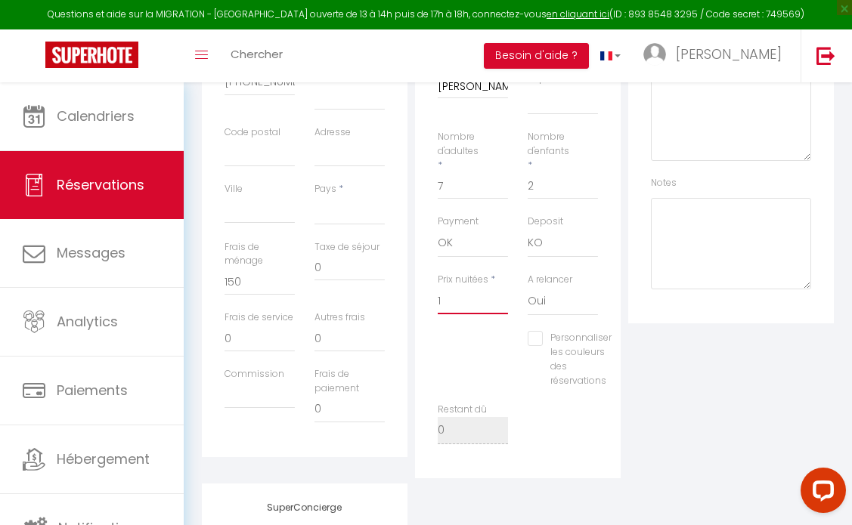
checkbox input "false"
type input "14"
select select
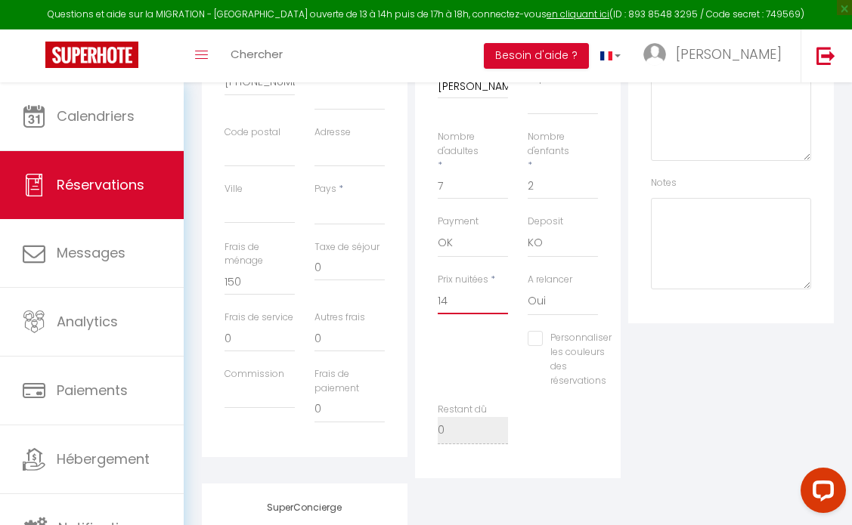
checkbox input "false"
type input "147"
select select
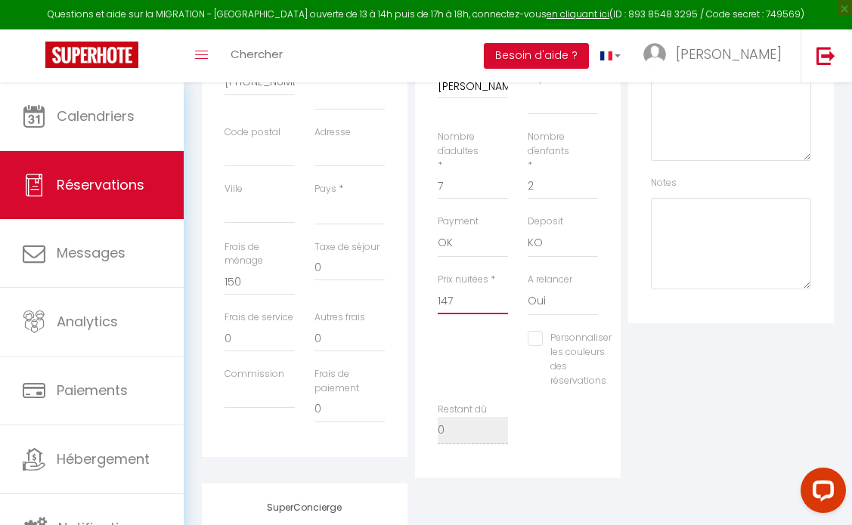
checkbox input "false"
type input "1470"
select select
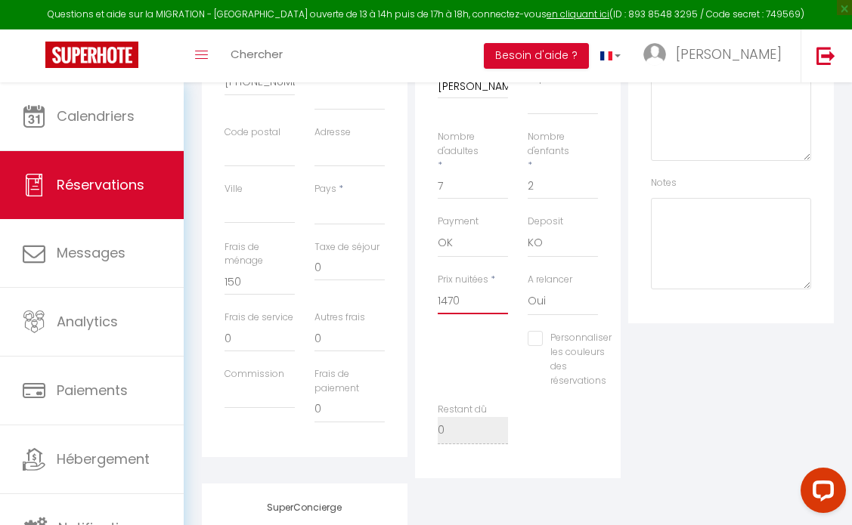
checkbox input "false"
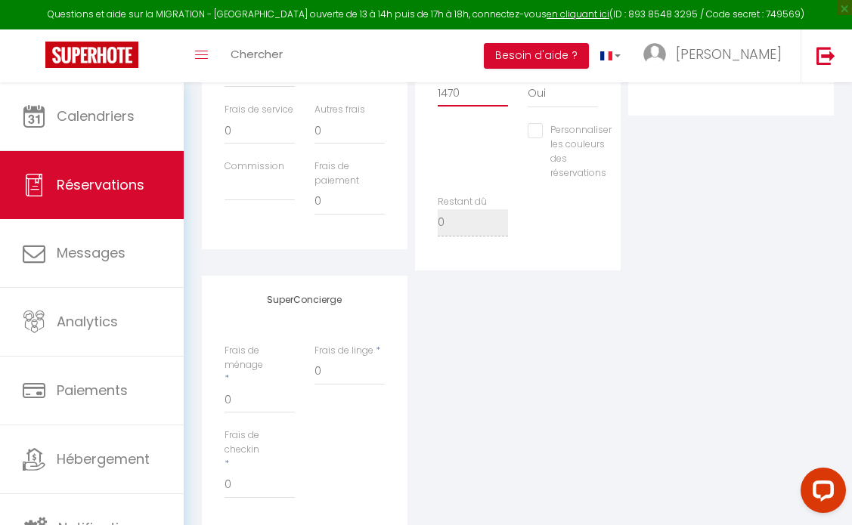
scroll to position [661, 0]
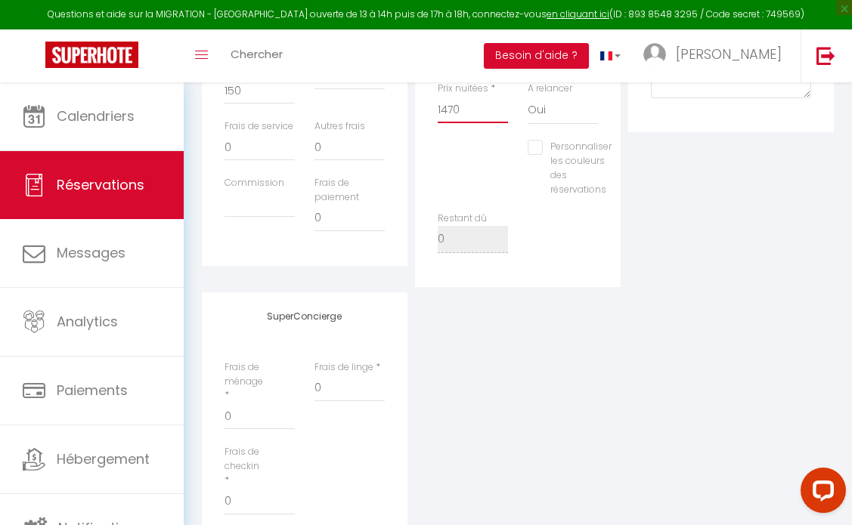
type input "1470"
select select
type input "0"
click at [246, 430] on input "0" at bounding box center [259, 416] width 70 height 27
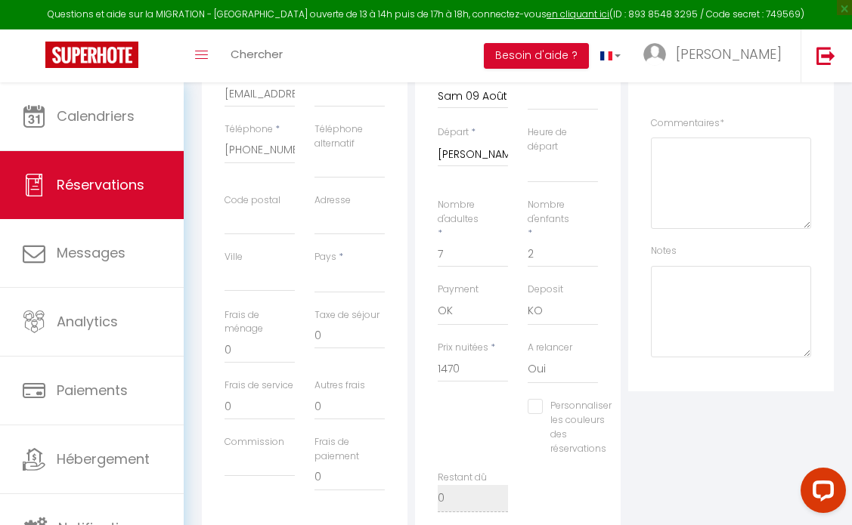
scroll to position [404, 0]
click at [259, 362] on input "0" at bounding box center [259, 348] width 70 height 27
click at [242, 419] on input "0" at bounding box center [259, 404] width 70 height 27
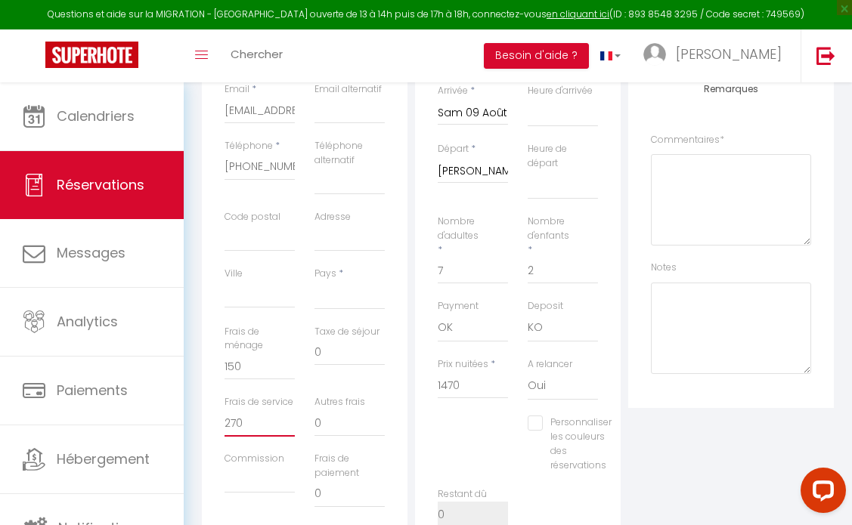
scroll to position [382, 0]
click at [484, 403] on input "1470" at bounding box center [473, 389] width 70 height 27
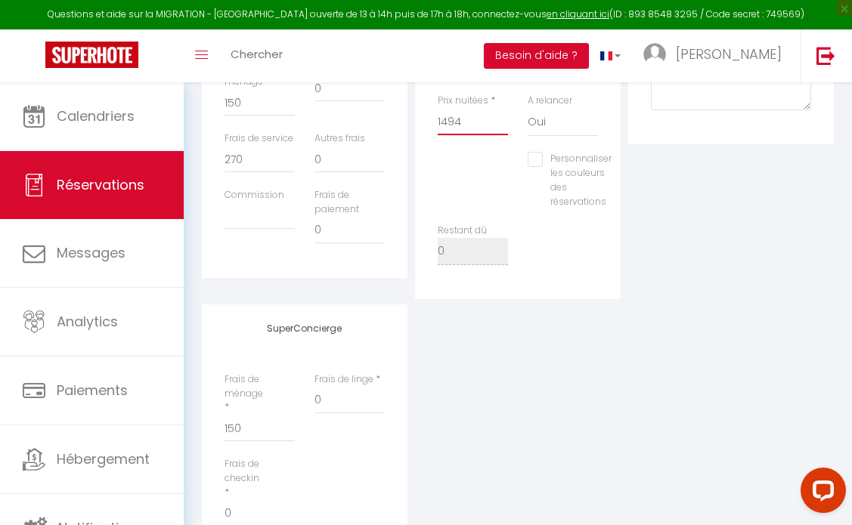
scroll to position [612, 0]
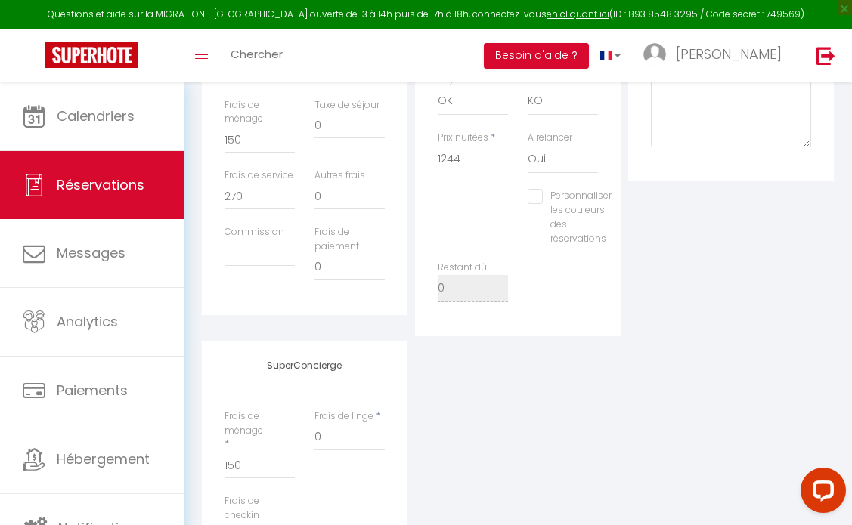
click at [664, 369] on div "SuperConcierge Frais de ménage * 150 Frais [PERSON_NAME] * 0 Frais de checkin *…" at bounding box center [517, 470] width 639 height 256
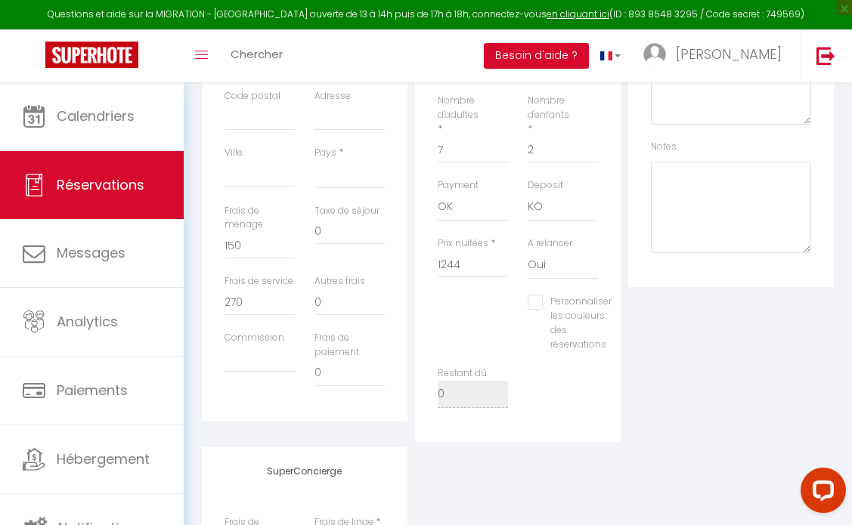
scroll to position [503, 0]
click at [254, 320] on input "270" at bounding box center [259, 305] width 70 height 27
click at [258, 263] on input "0" at bounding box center [259, 249] width 70 height 27
click at [645, 377] on div "Plateformes Source Direct [DOMAIN_NAME] [DOMAIN_NAME] Chalet montagne Expedia G…" at bounding box center [730, 143] width 213 height 605
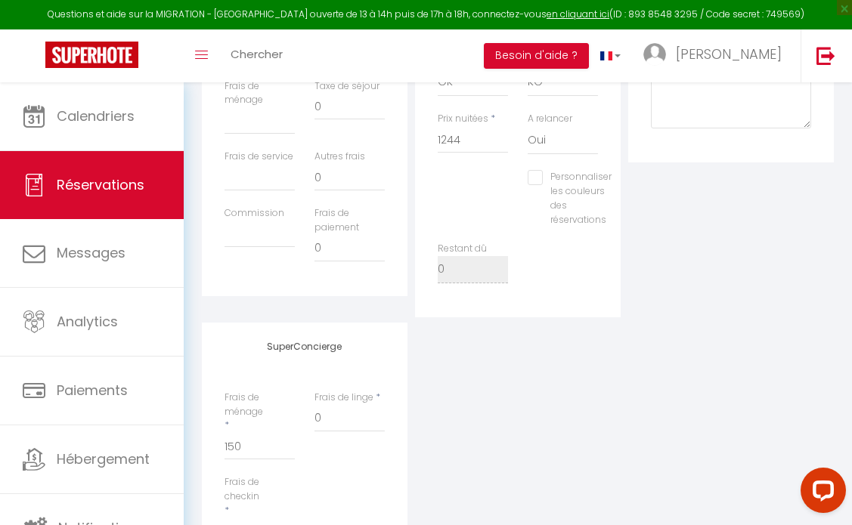
scroll to position [630, 0]
click at [469, 155] on input "1244" at bounding box center [473, 141] width 70 height 27
click at [721, 319] on div "Plateformes Source Direct [DOMAIN_NAME] [DOMAIN_NAME] Chalet montagne Expedia G…" at bounding box center [730, 16] width 213 height 605
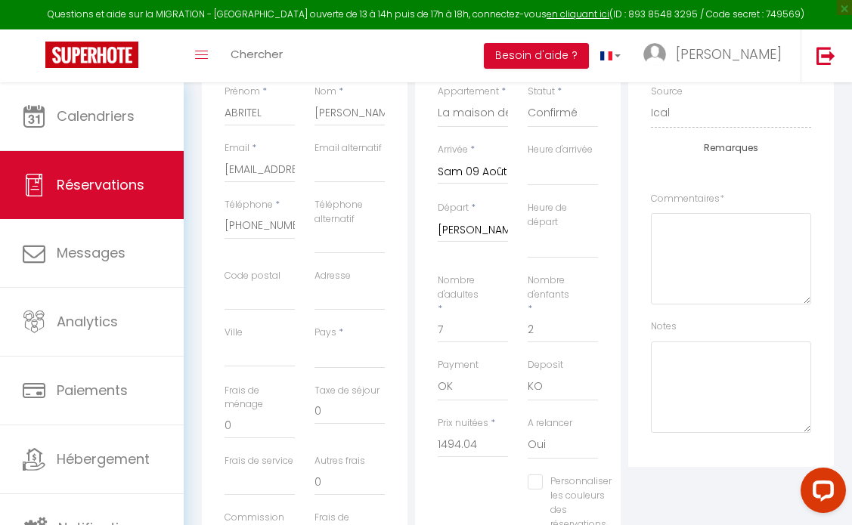
scroll to position [0, 0]
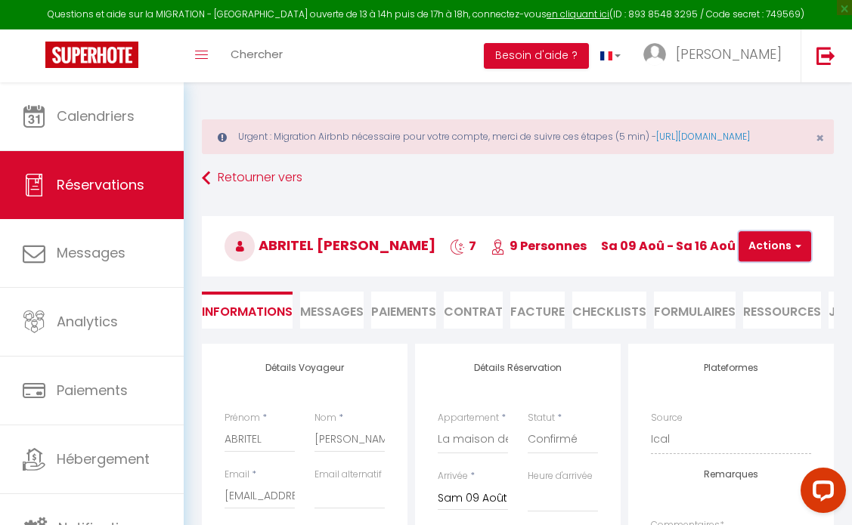
click at [779, 261] on button "Actions" at bounding box center [774, 246] width 73 height 30
click at [781, 289] on link "Enregistrer" at bounding box center [787, 280] width 119 height 20
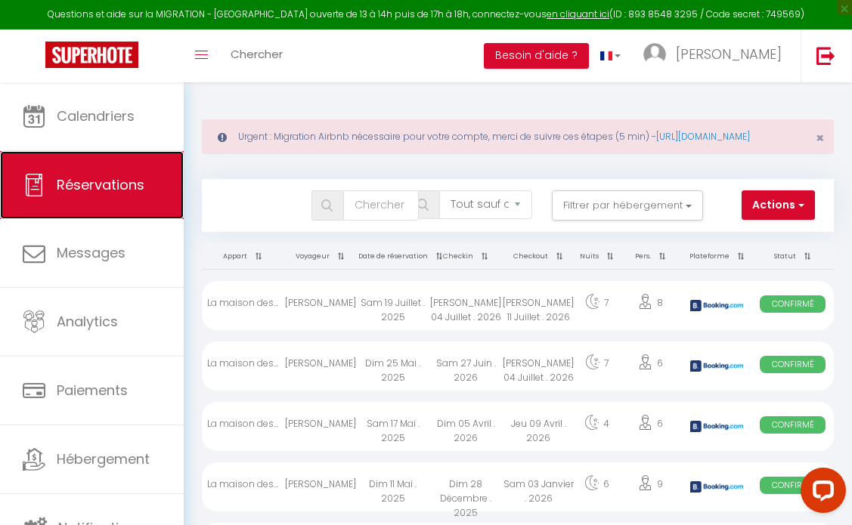
click at [88, 184] on span "Réservations" at bounding box center [101, 184] width 88 height 19
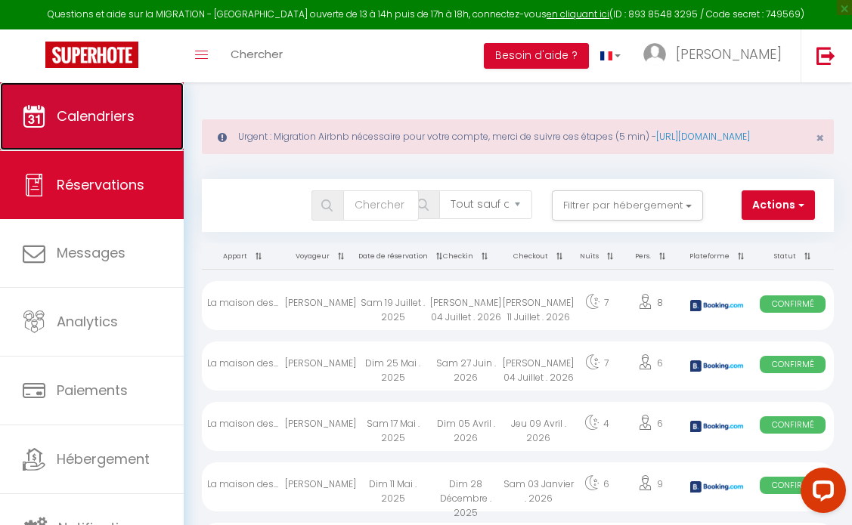
click at [104, 125] on span "Calendriers" at bounding box center [96, 116] width 78 height 19
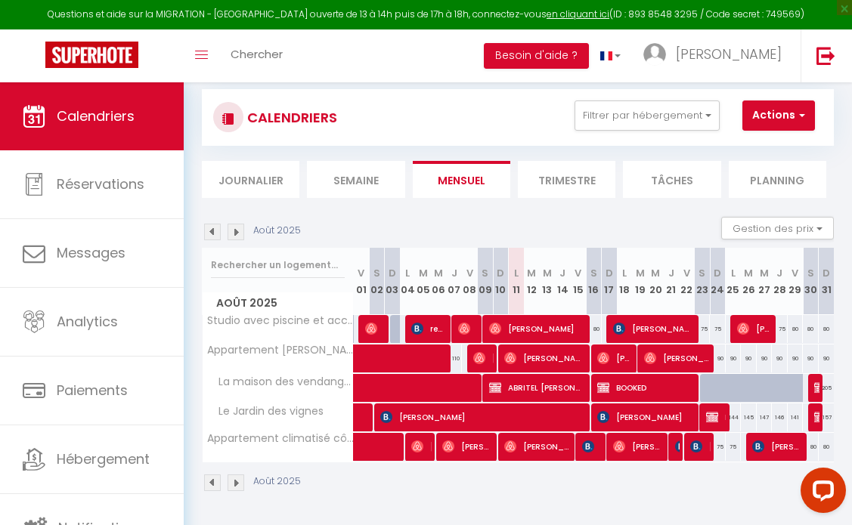
scroll to position [111, 0]
click at [623, 385] on span "BOOKED" at bounding box center [645, 387] width 96 height 29
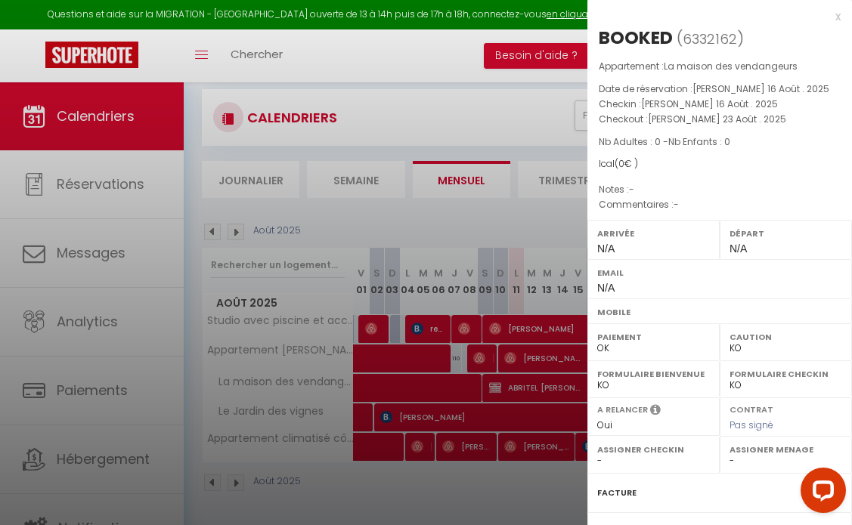
scroll to position [165, 0]
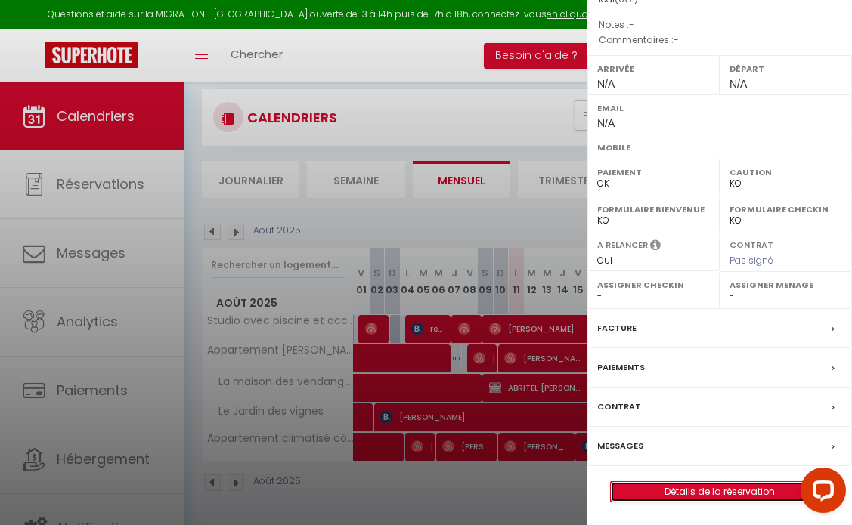
click at [686, 493] on link "Détails de la réservation" at bounding box center [720, 492] width 218 height 20
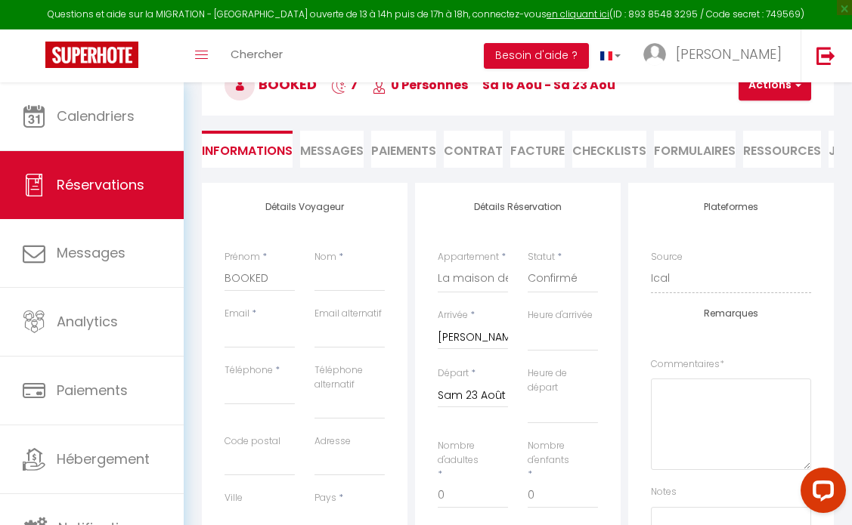
scroll to position [189, 0]
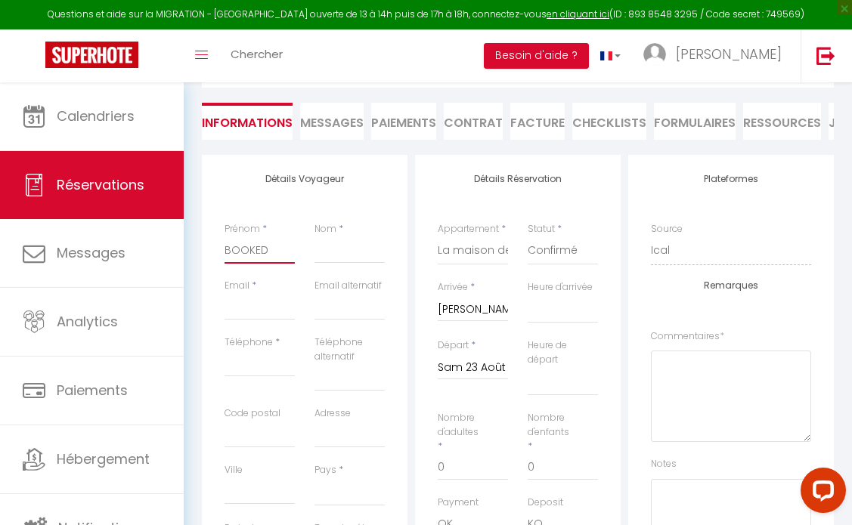
click at [267, 264] on input "BOOKED" at bounding box center [259, 250] width 70 height 27
click at [265, 264] on input "[PERSON_NAME]" at bounding box center [259, 250] width 70 height 27
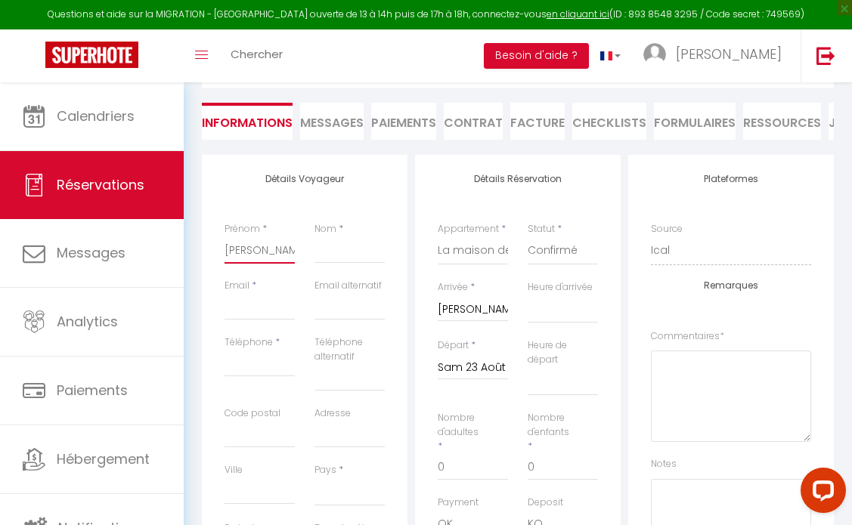
click at [265, 264] on input "[PERSON_NAME]" at bounding box center [259, 250] width 70 height 27
click at [243, 320] on input "Email client" at bounding box center [259, 306] width 70 height 27
paste input "[PERSON_NAME][EMAIL_ADDRESS][DOMAIN_NAME]"
click at [270, 377] on input "Téléphone" at bounding box center [259, 363] width 70 height 27
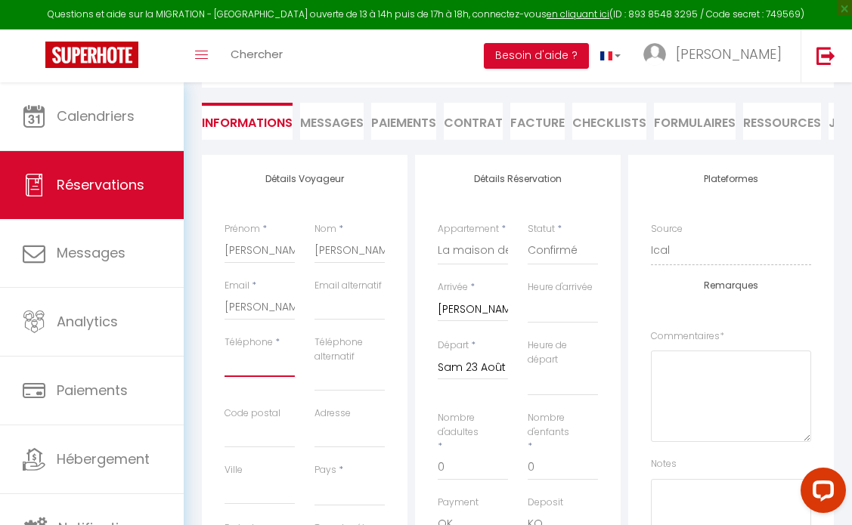
paste input "06 89 90 48 98"
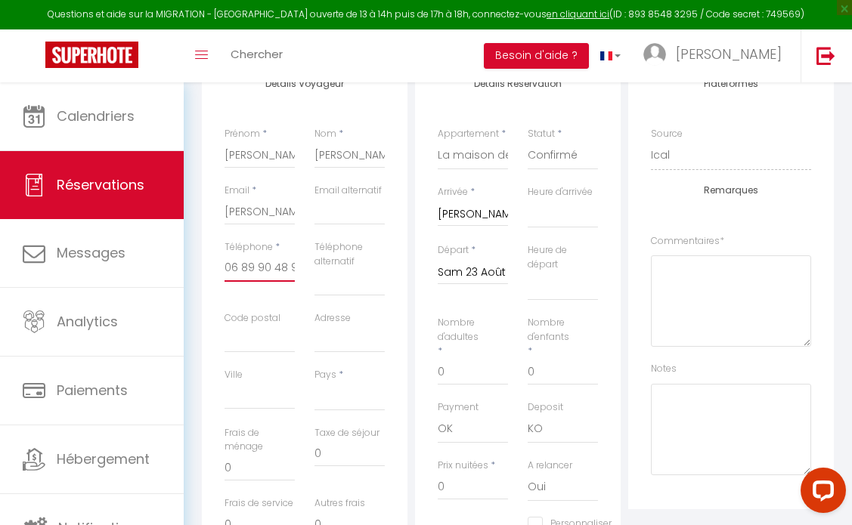
scroll to position [285, 0]
click at [456, 385] on input "0" at bounding box center [473, 370] width 70 height 27
click at [537, 385] on input "0" at bounding box center [562, 370] width 70 height 27
click at [642, 393] on div "Plateformes Source Direct [DOMAIN_NAME] [DOMAIN_NAME] Chalet montagne Expedia G…" at bounding box center [731, 284] width 206 height 450
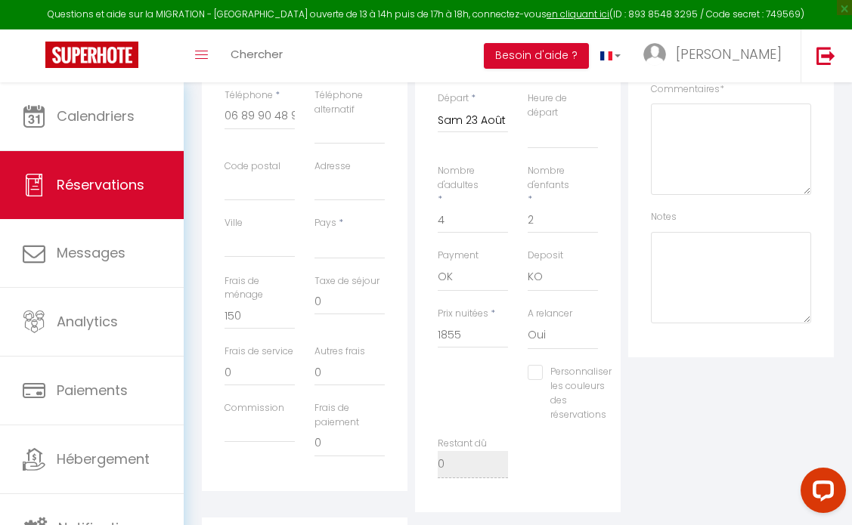
scroll to position [441, 0]
click at [478, 343] on input "1855" at bounding box center [473, 329] width 70 height 27
click at [583, 466] on div "Restant dû 0" at bounding box center [518, 460] width 180 height 57
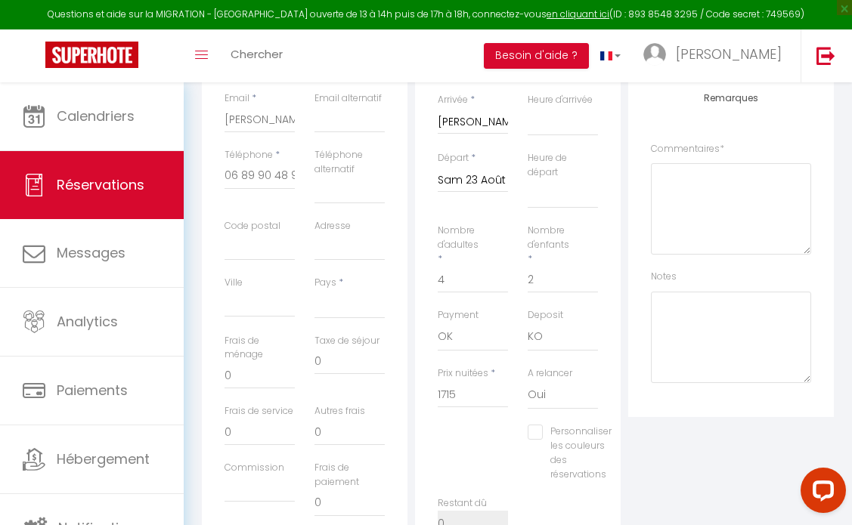
scroll to position [374, 0]
click at [243, 391] on input "0" at bounding box center [259, 377] width 70 height 27
click at [663, 419] on div "Plateformes Source Direct [DOMAIN_NAME] [DOMAIN_NAME] Chalet montagne Expedia G…" at bounding box center [731, 195] width 206 height 450
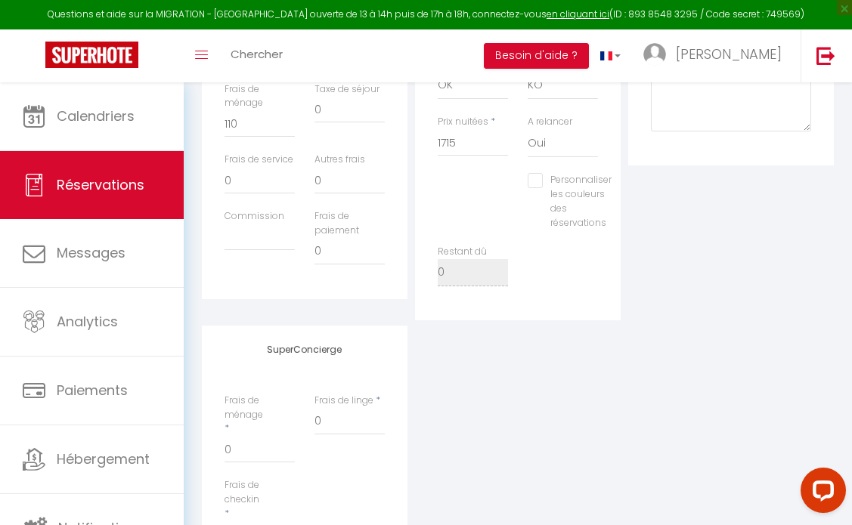
scroll to position [621, 0]
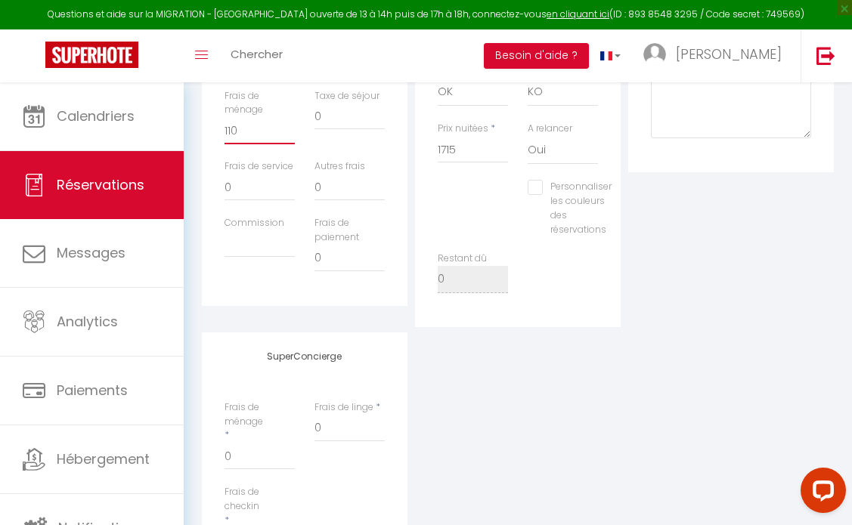
click at [245, 144] on input "110" at bounding box center [259, 130] width 70 height 27
click at [238, 470] on input "0" at bounding box center [259, 456] width 70 height 27
click at [564, 456] on div "SuperConcierge Frais de ménage * 110 Frais [PERSON_NAME] * 0 Frais de checkin *…" at bounding box center [517, 461] width 639 height 256
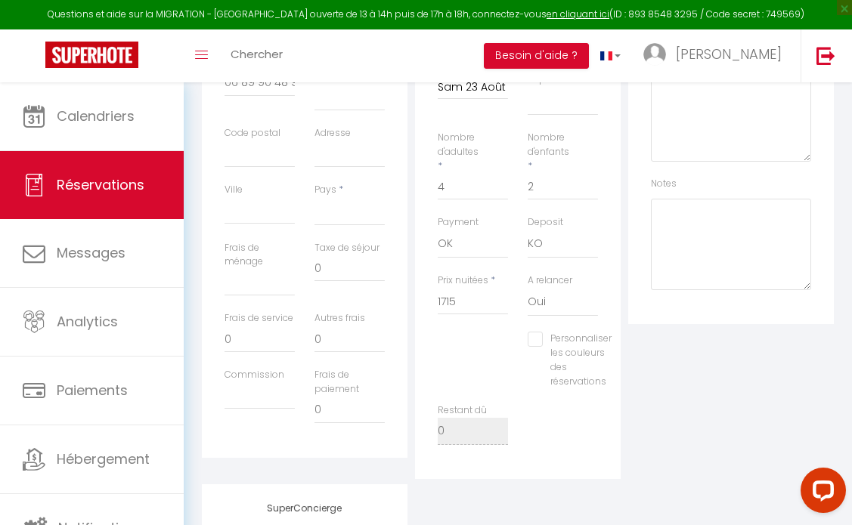
scroll to position [0, 0]
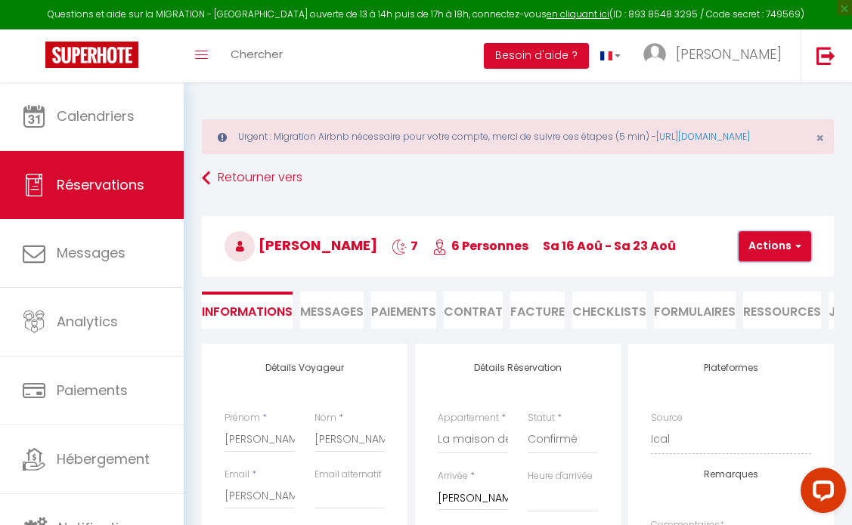
click at [805, 256] on button "Actions" at bounding box center [774, 246] width 73 height 30
click at [793, 289] on link "Enregistrer" at bounding box center [787, 280] width 119 height 20
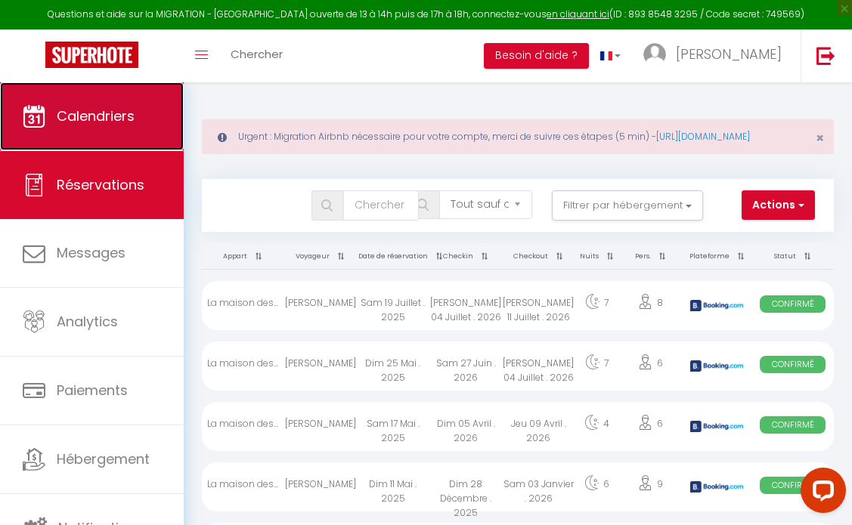
click at [107, 119] on span "Calendriers" at bounding box center [96, 116] width 78 height 19
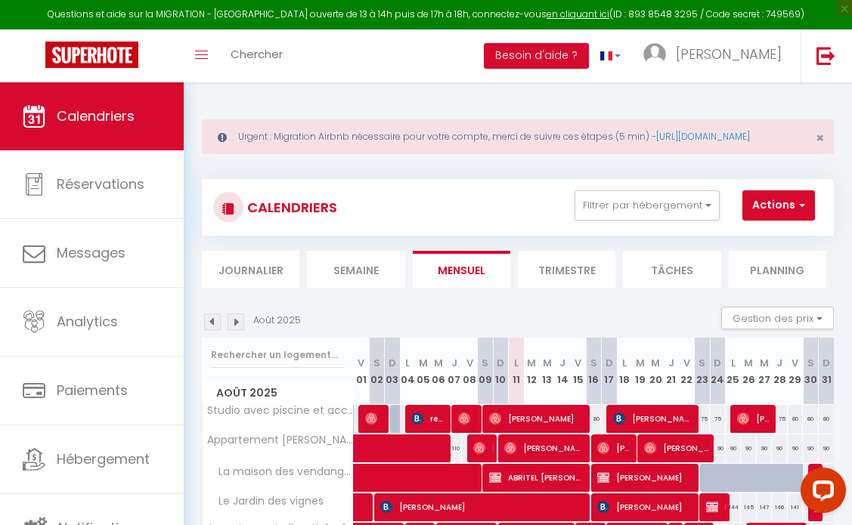
scroll to position [116, 0]
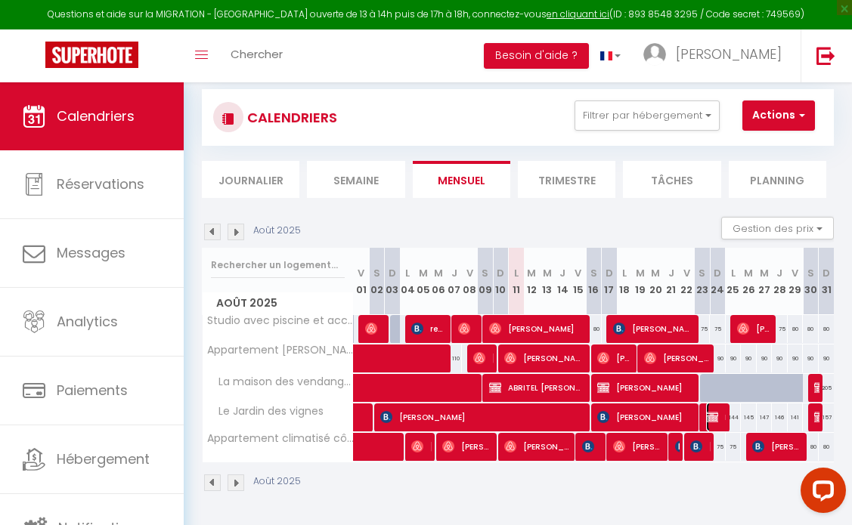
click at [709, 411] on img at bounding box center [712, 417] width 12 height 12
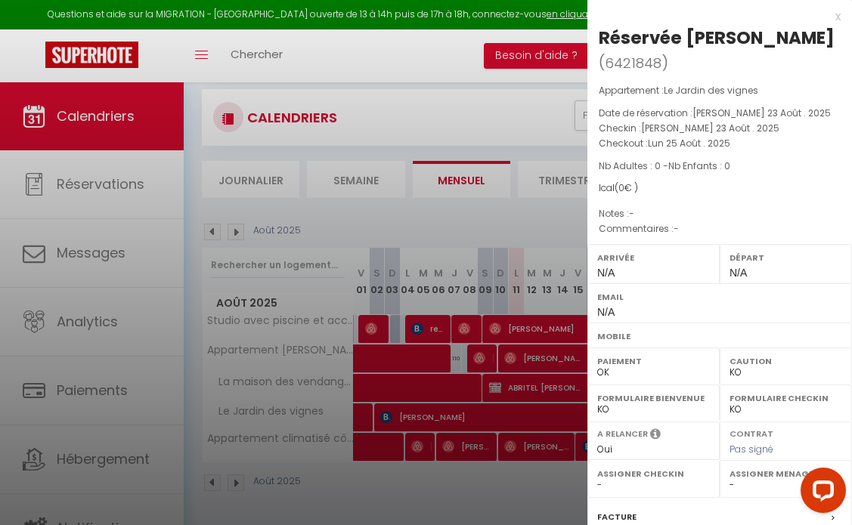
click at [524, 133] on div at bounding box center [426, 262] width 852 height 525
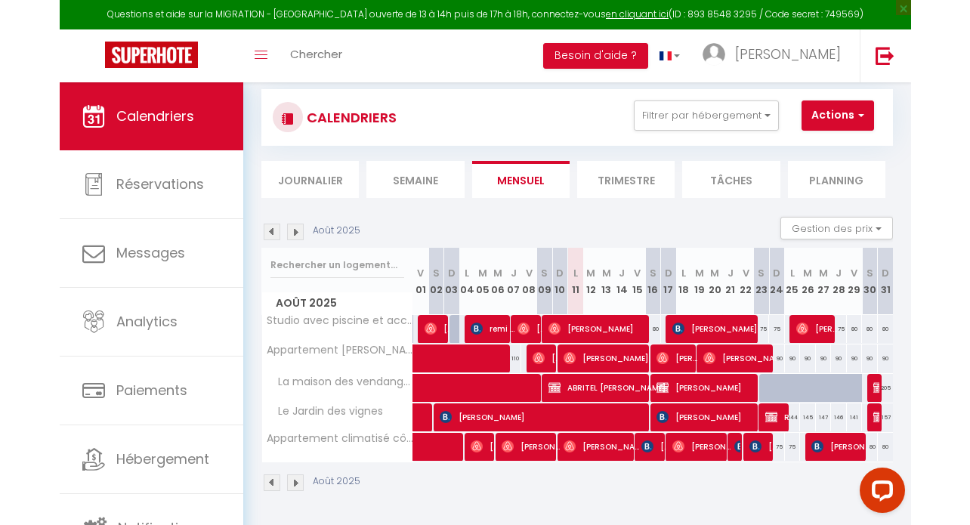
scroll to position [105, 0]
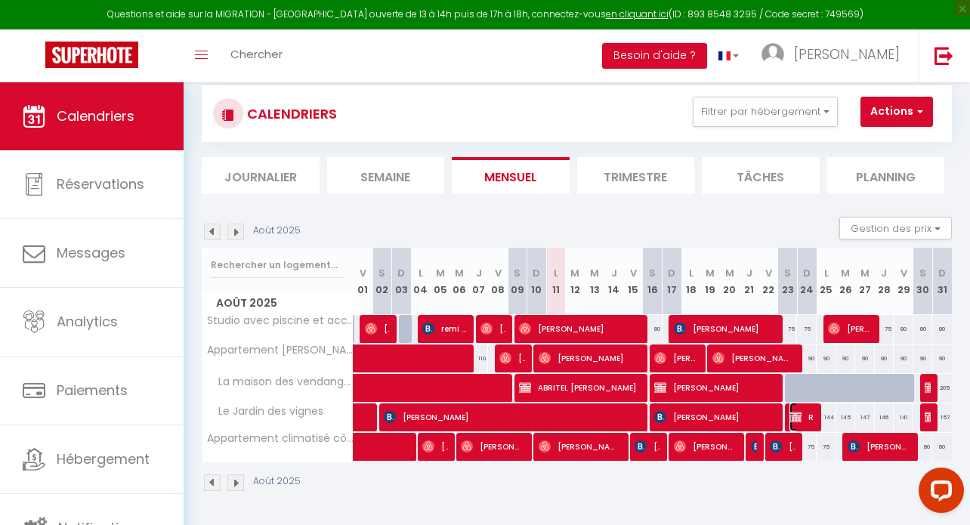
click at [797, 403] on span "Réservée [PERSON_NAME]" at bounding box center [802, 417] width 25 height 29
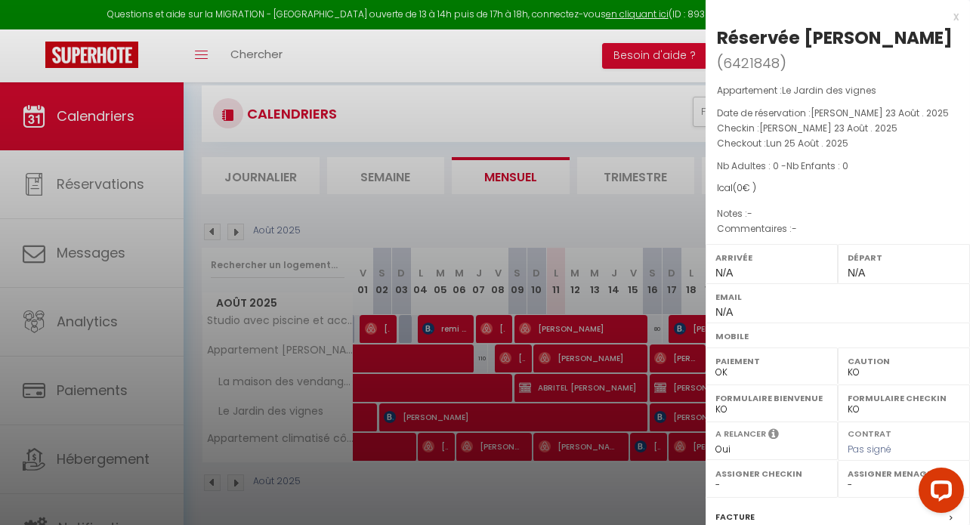
scroll to position [165, 0]
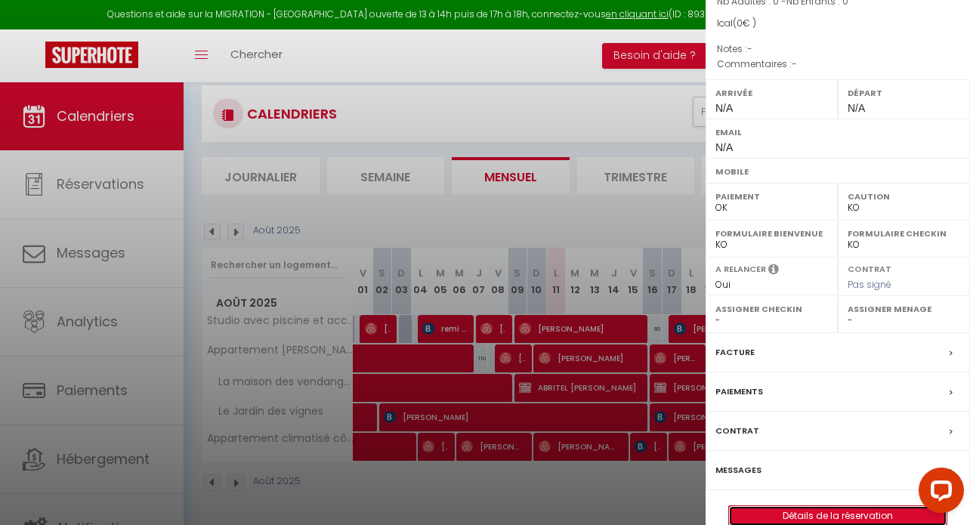
click at [821, 506] on link "Détails de la réservation" at bounding box center [838, 516] width 218 height 20
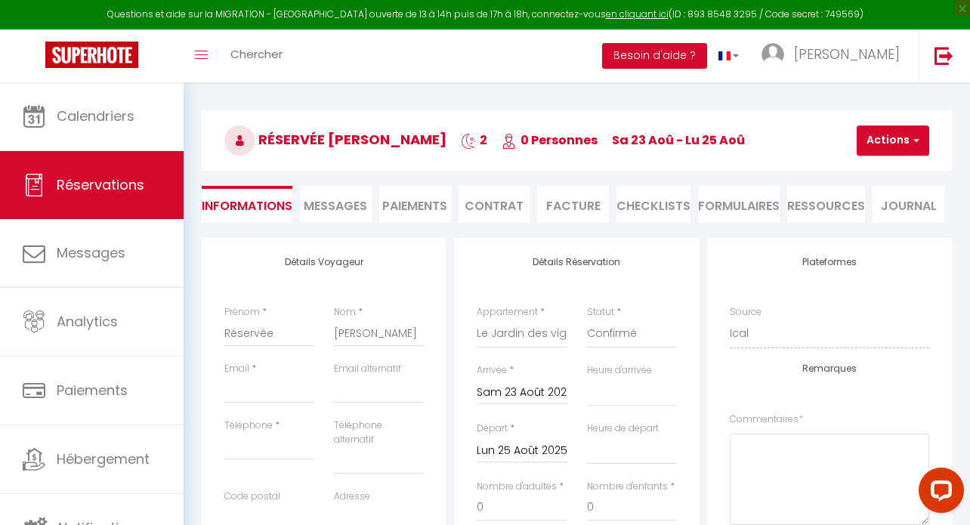
scroll to position [107, 0]
click at [271, 397] on input "Email client" at bounding box center [269, 388] width 90 height 27
paste input "[EMAIL_ADDRESS][DOMAIN_NAME]"
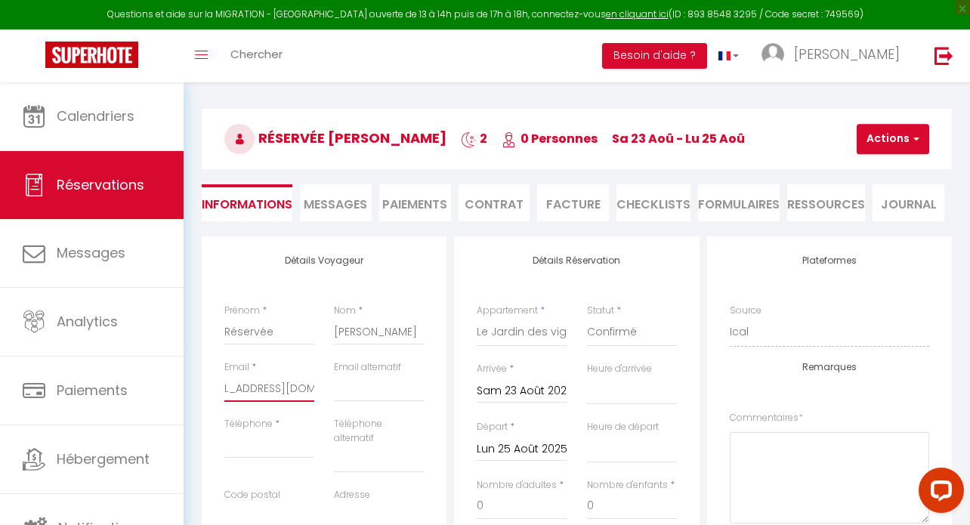
scroll to position [0, 0]
click at [297, 326] on input "Réservée" at bounding box center [269, 331] width 90 height 27
click at [258, 334] on input "Edwarrd" at bounding box center [269, 331] width 90 height 27
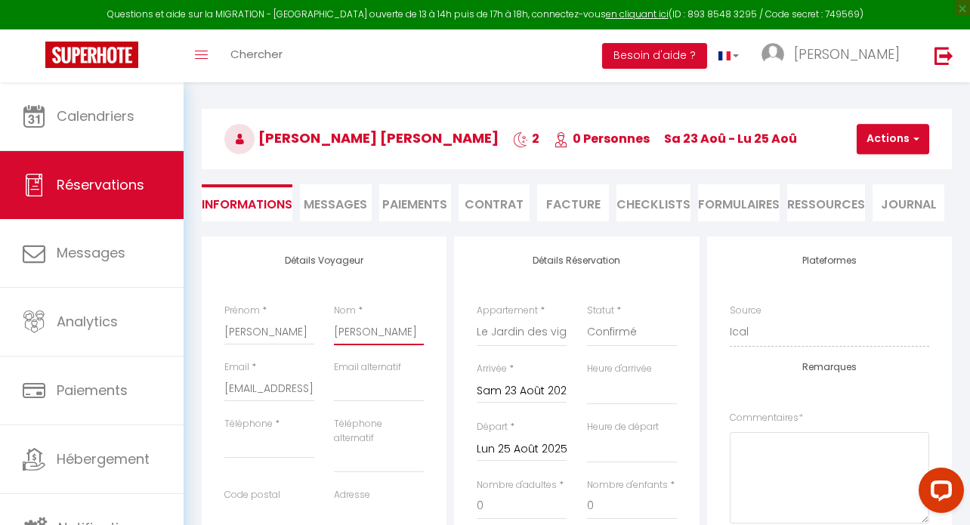
click at [388, 336] on input "[PERSON_NAME]" at bounding box center [379, 331] width 90 height 27
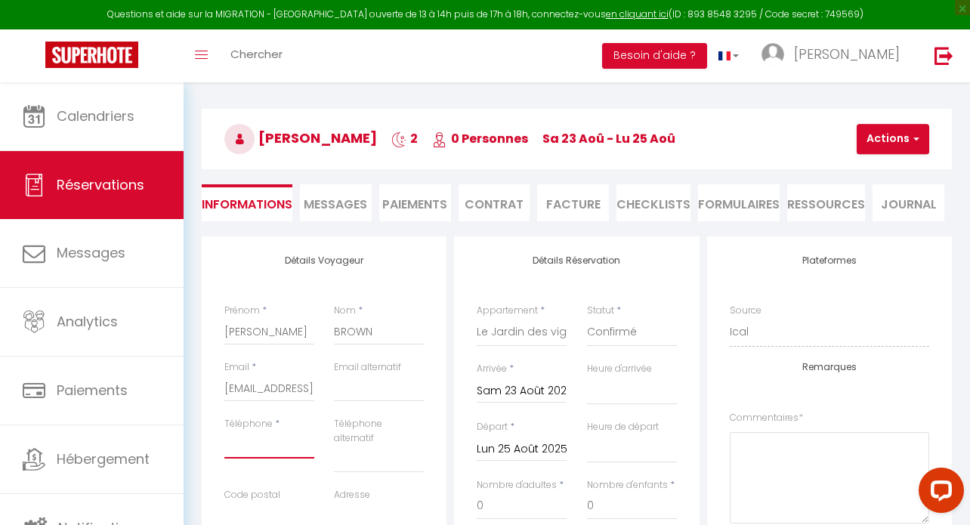
click at [277, 445] on input "Téléphone" at bounding box center [269, 445] width 90 height 27
paste input "[PHONE_NUMBER]"
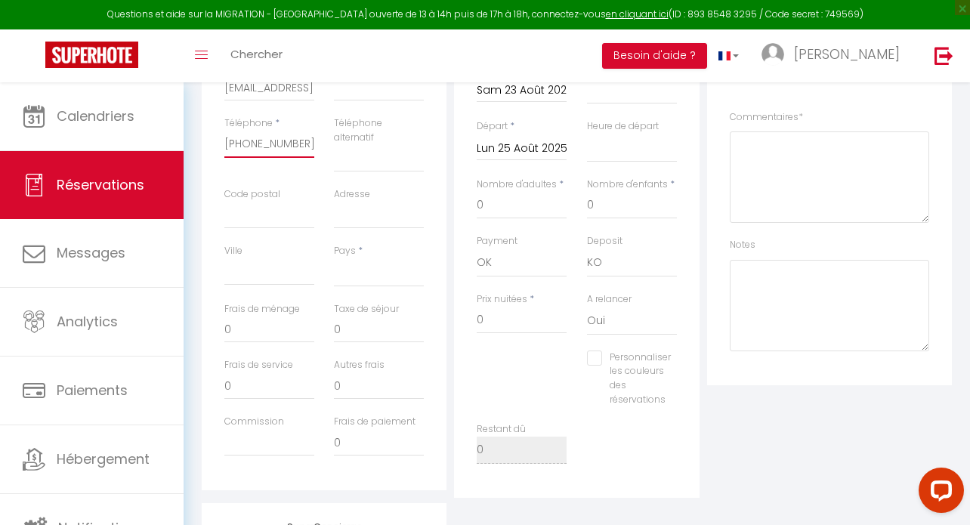
scroll to position [409, 0]
click at [504, 320] on input "0" at bounding box center [522, 319] width 90 height 27
click at [259, 331] on input "0" at bounding box center [269, 328] width 90 height 27
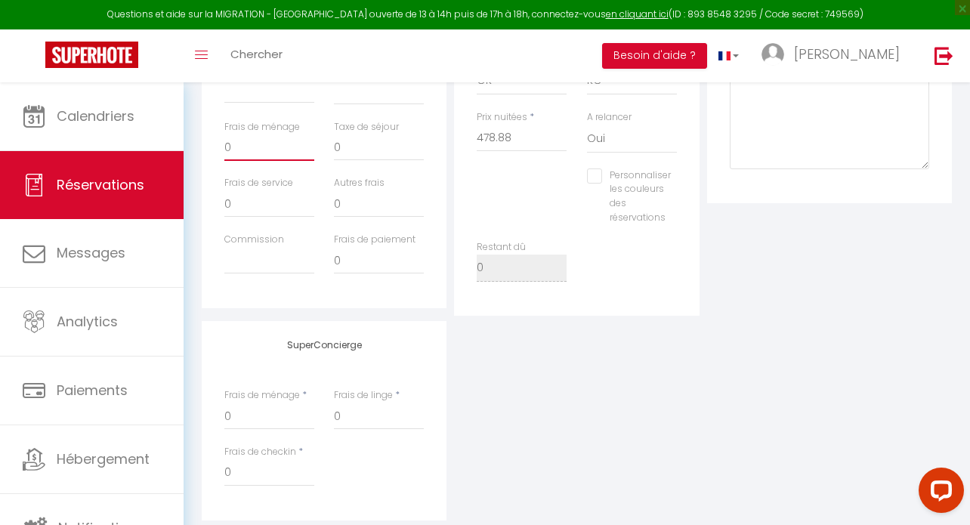
scroll to position [612, 0]
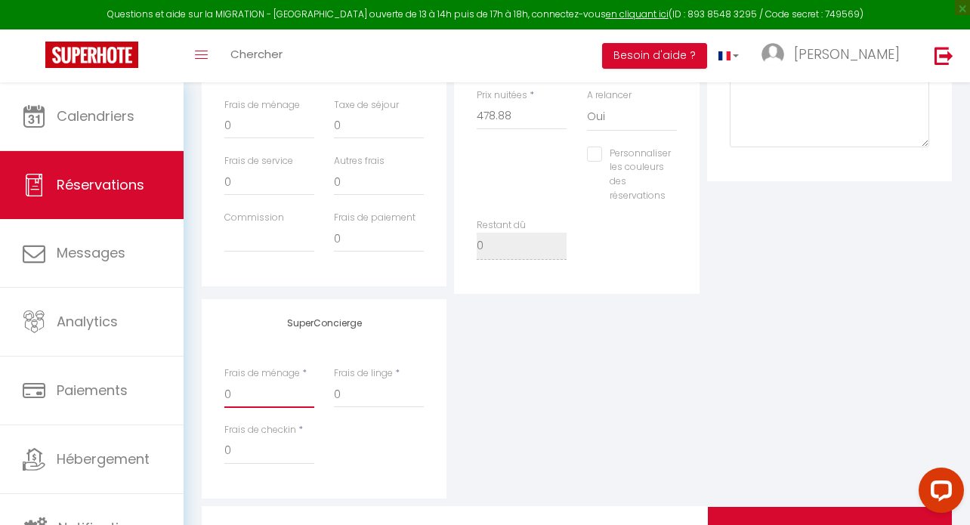
click at [269, 399] on input "0" at bounding box center [269, 394] width 90 height 27
click at [486, 427] on div "SuperConcierge Frais de ménage * 110 Frais [PERSON_NAME] * 0 Frais de checkin *…" at bounding box center [577, 399] width 758 height 200
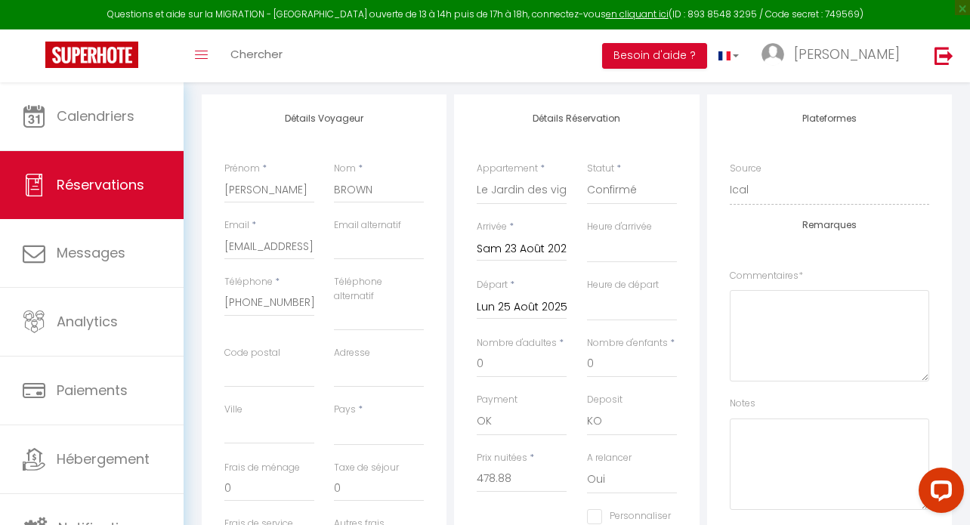
scroll to position [240, 0]
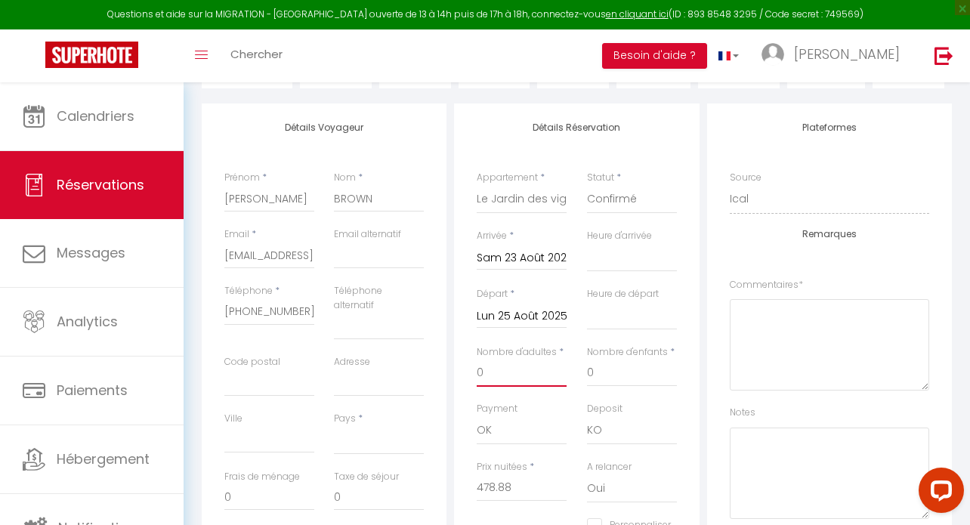
click at [508, 382] on input "0" at bounding box center [522, 373] width 90 height 27
click at [712, 462] on div "Plateformes Source Direct [DOMAIN_NAME] [DOMAIN_NAME] Chalet montagne Expedia G…" at bounding box center [829, 329] width 245 height 450
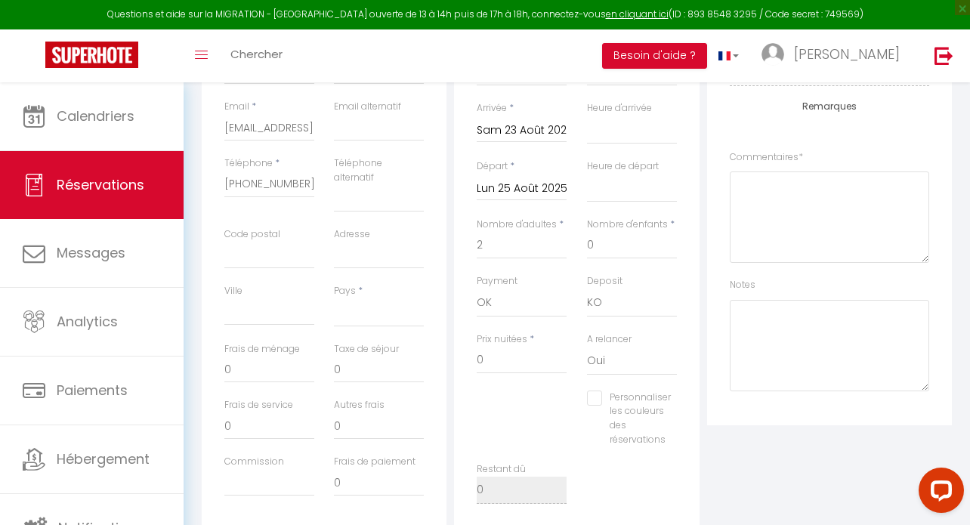
scroll to position [365, 0]
click at [507, 361] on input "0" at bounding box center [522, 363] width 90 height 27
click at [698, 491] on div "Détails Réservation Appartement * Appartement [PERSON_NAME] · Appartement [GEOG…" at bounding box center [576, 260] width 245 height 562
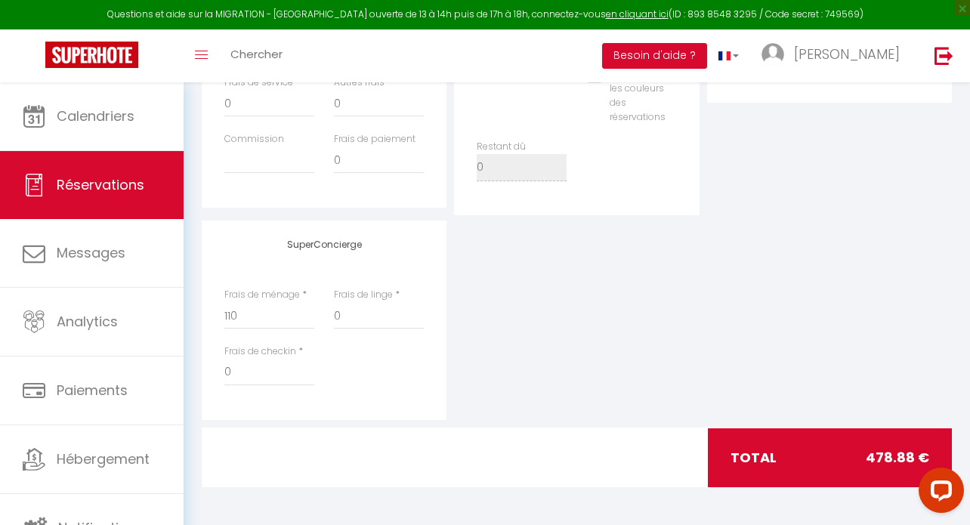
scroll to position [0, 0]
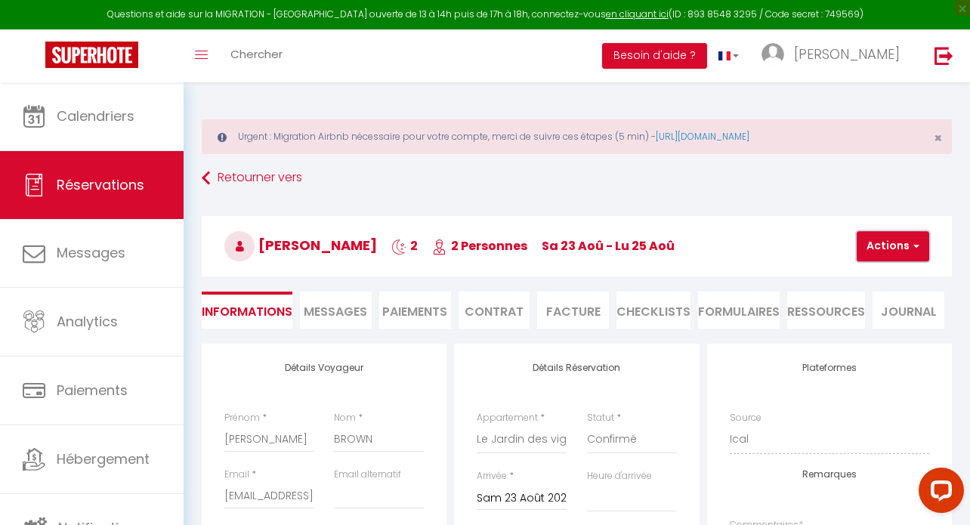
click at [851, 248] on button "Actions" at bounding box center [893, 246] width 73 height 30
click at [851, 280] on link "Enregistrer" at bounding box center [905, 280] width 119 height 20
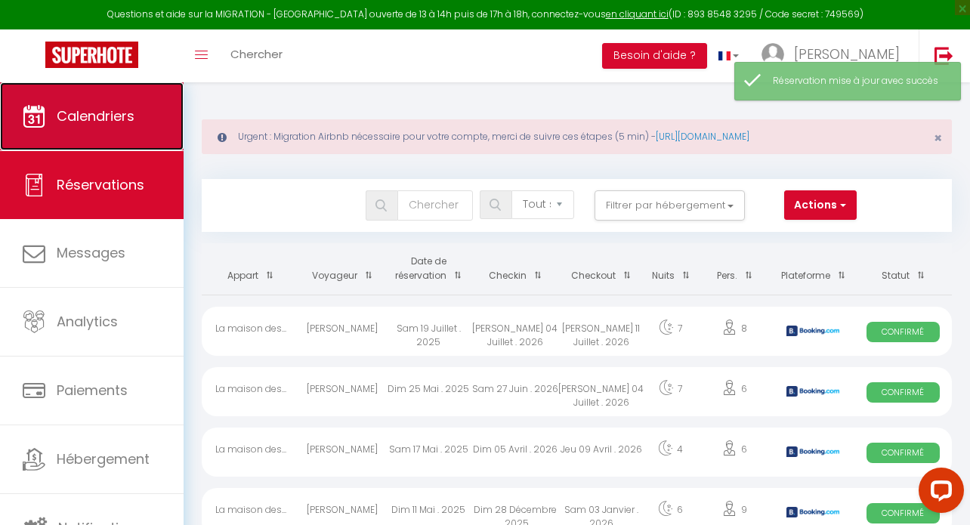
click at [111, 113] on span "Calendriers" at bounding box center [96, 116] width 78 height 19
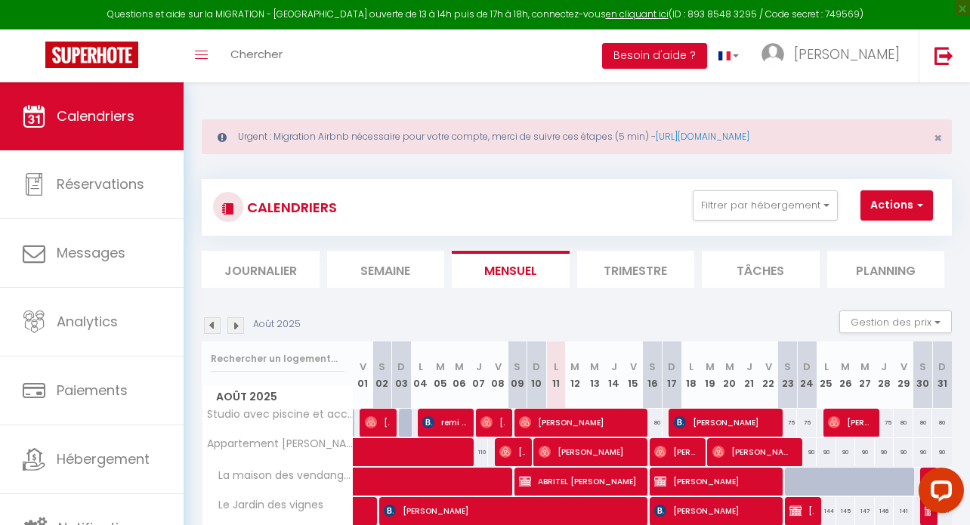
scroll to position [105, 0]
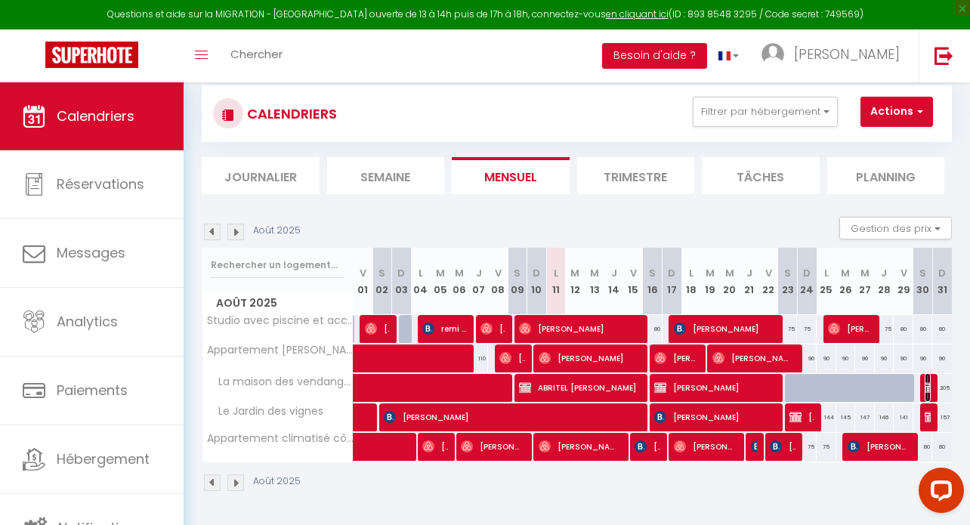
click at [851, 382] on img at bounding box center [931, 388] width 12 height 12
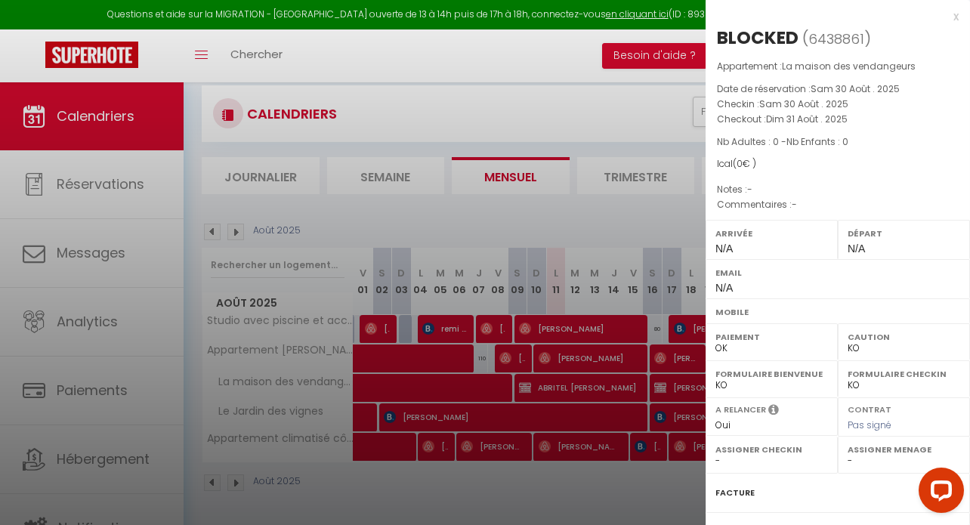
click at [851, 17] on div "x" at bounding box center [832, 17] width 253 height 18
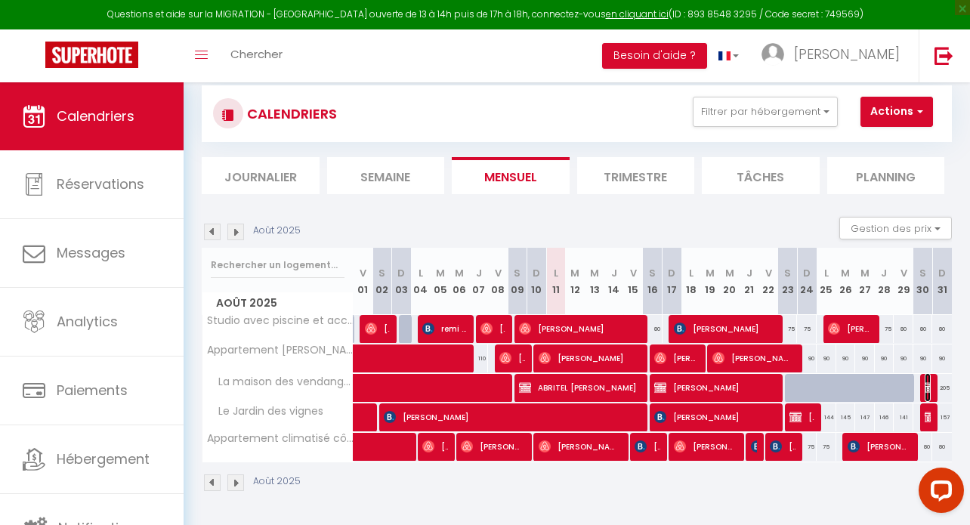
click at [851, 385] on span "BLOCKED" at bounding box center [928, 387] width 6 height 29
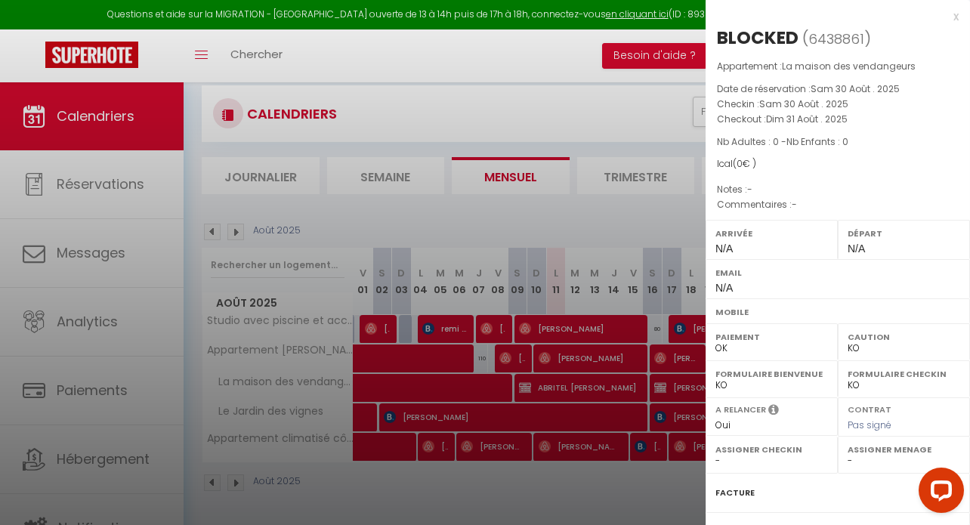
scroll to position [165, 0]
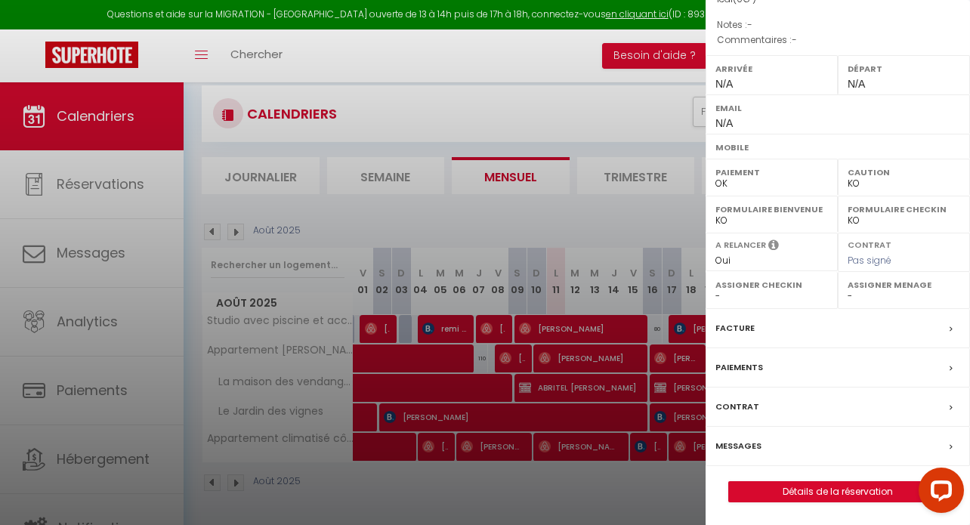
click at [644, 131] on div at bounding box center [485, 262] width 970 height 525
